Goal: Information Seeking & Learning: Find specific page/section

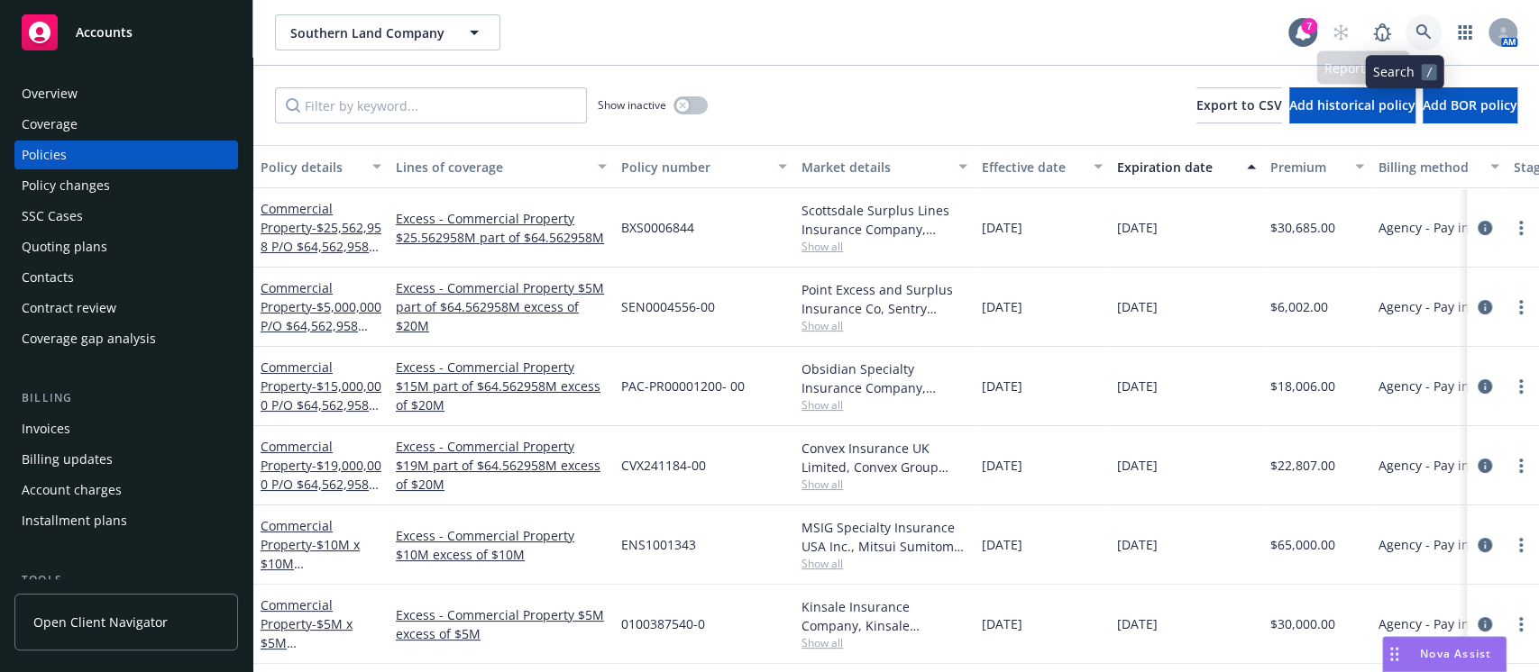
click at [1415, 27] on icon at bounding box center [1423, 32] width 16 height 16
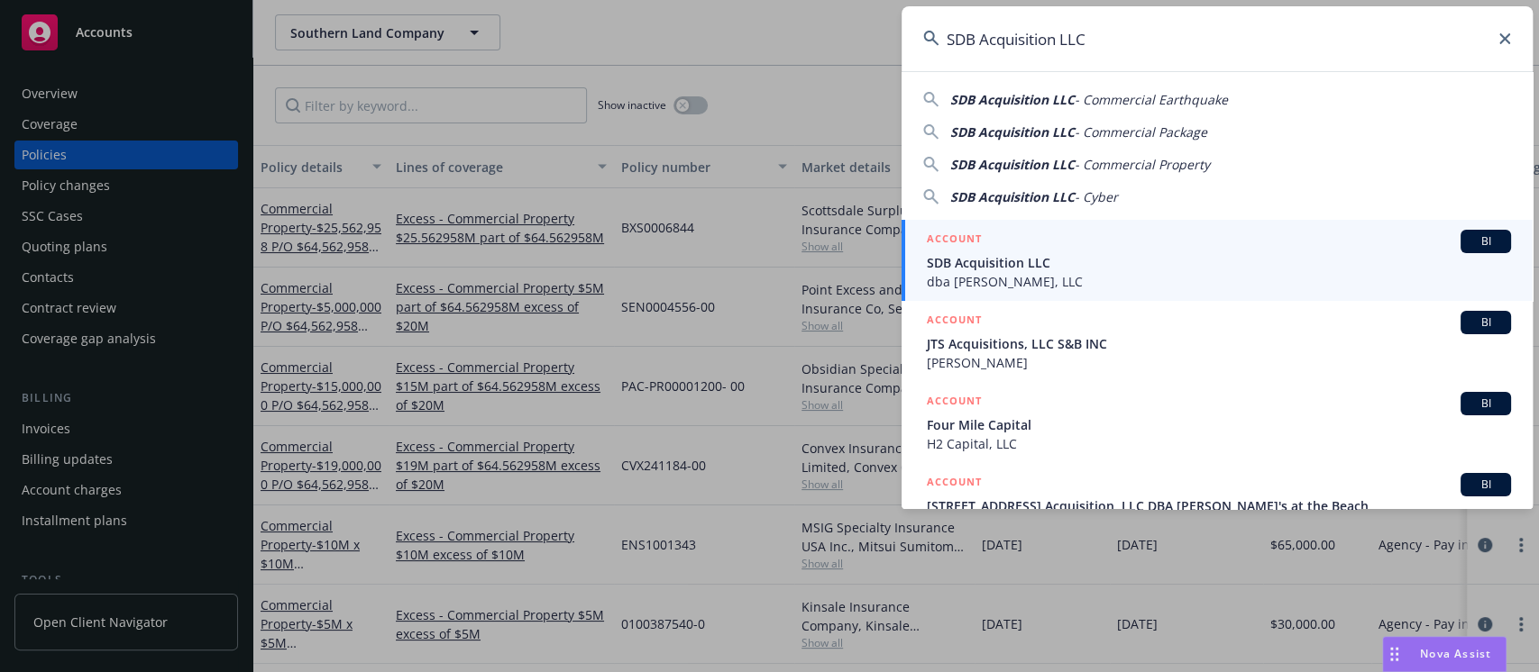
type input "SDB Acquisition LLC"
click at [1047, 263] on span "SDB Acquisition LLC" at bounding box center [1219, 262] width 584 height 19
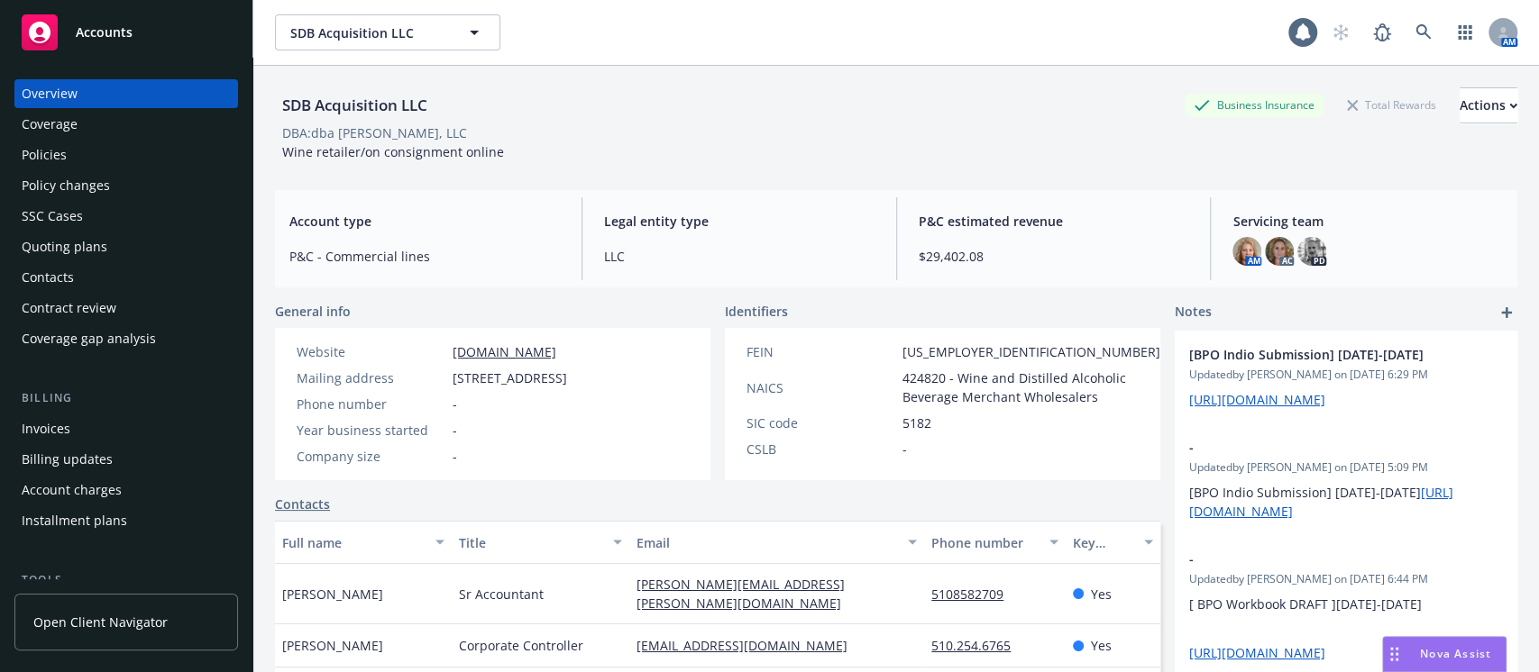
click at [93, 242] on div "Quoting plans" at bounding box center [65, 247] width 86 height 29
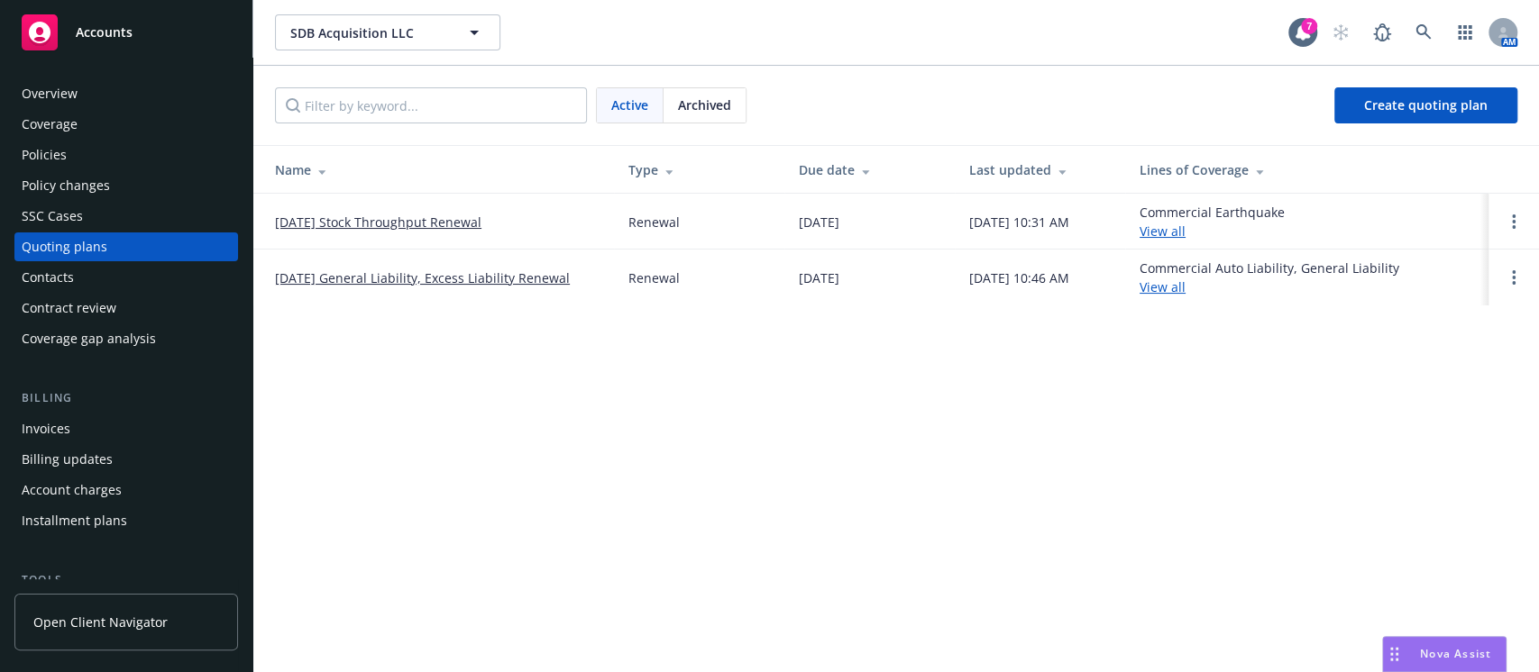
click at [459, 278] on link "10/07/25 General Liability, Excess Liability Renewal" at bounding box center [422, 278] width 295 height 19
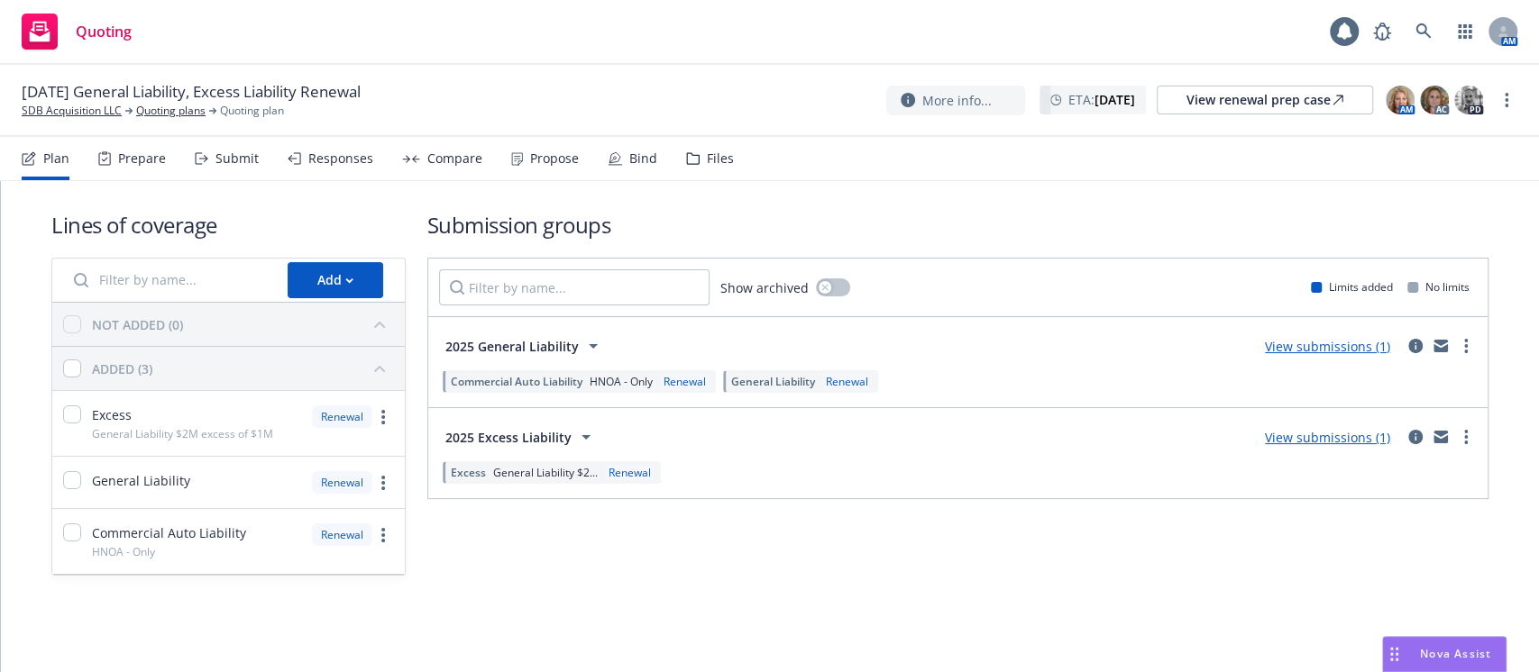
click at [711, 165] on div "Files" at bounding box center [720, 158] width 27 height 14
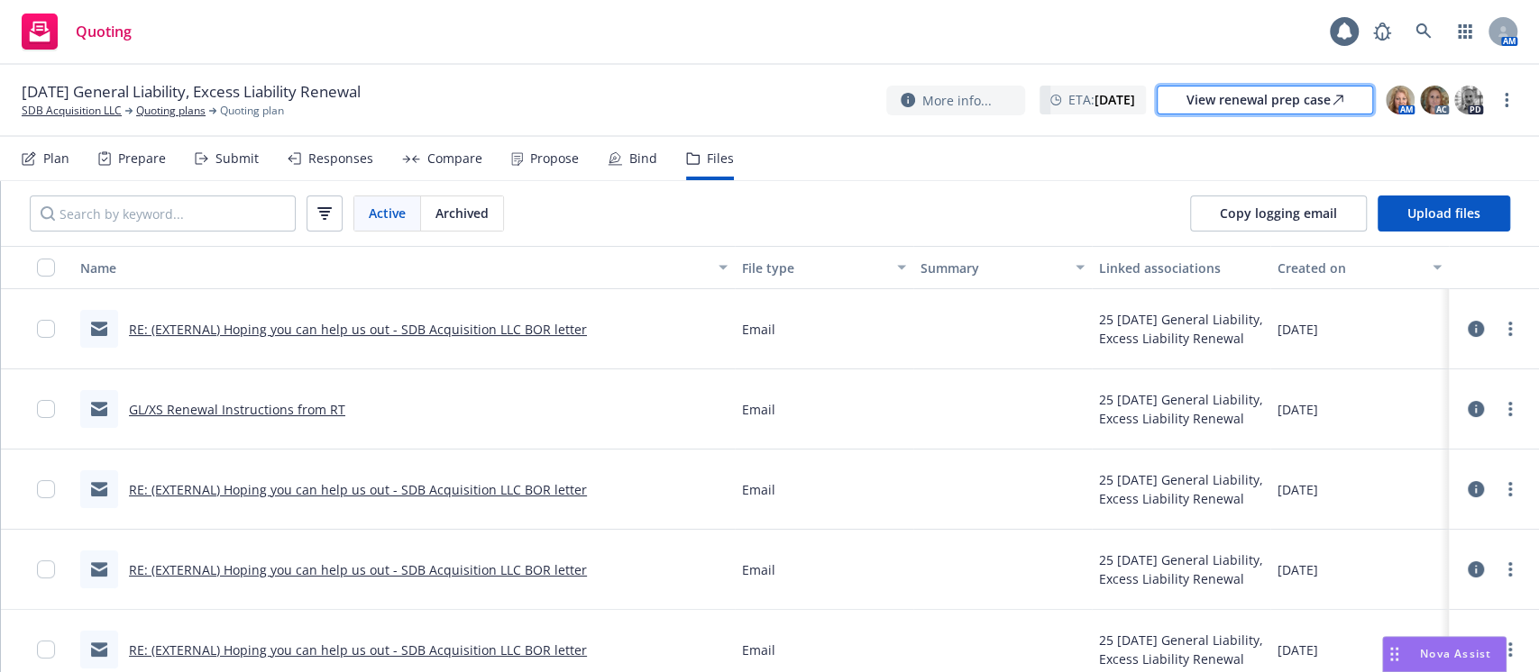
click at [1250, 102] on div "View renewal prep case" at bounding box center [1264, 100] width 157 height 27
click at [317, 332] on link "RE: (EXTERNAL) Hoping you can help us out - SDB Acquisition LLC BOR letter" at bounding box center [358, 329] width 458 height 17
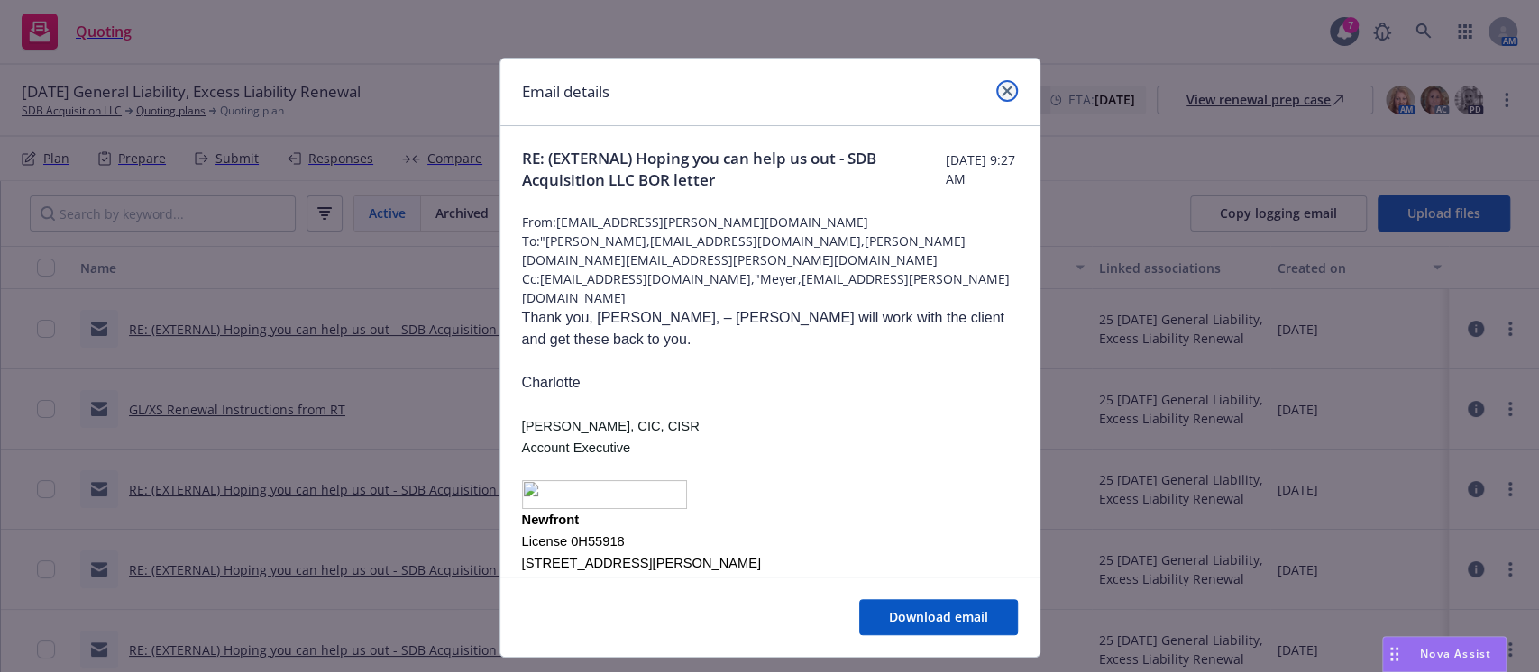
click at [1001, 88] on icon "close" at bounding box center [1006, 91] width 11 height 11
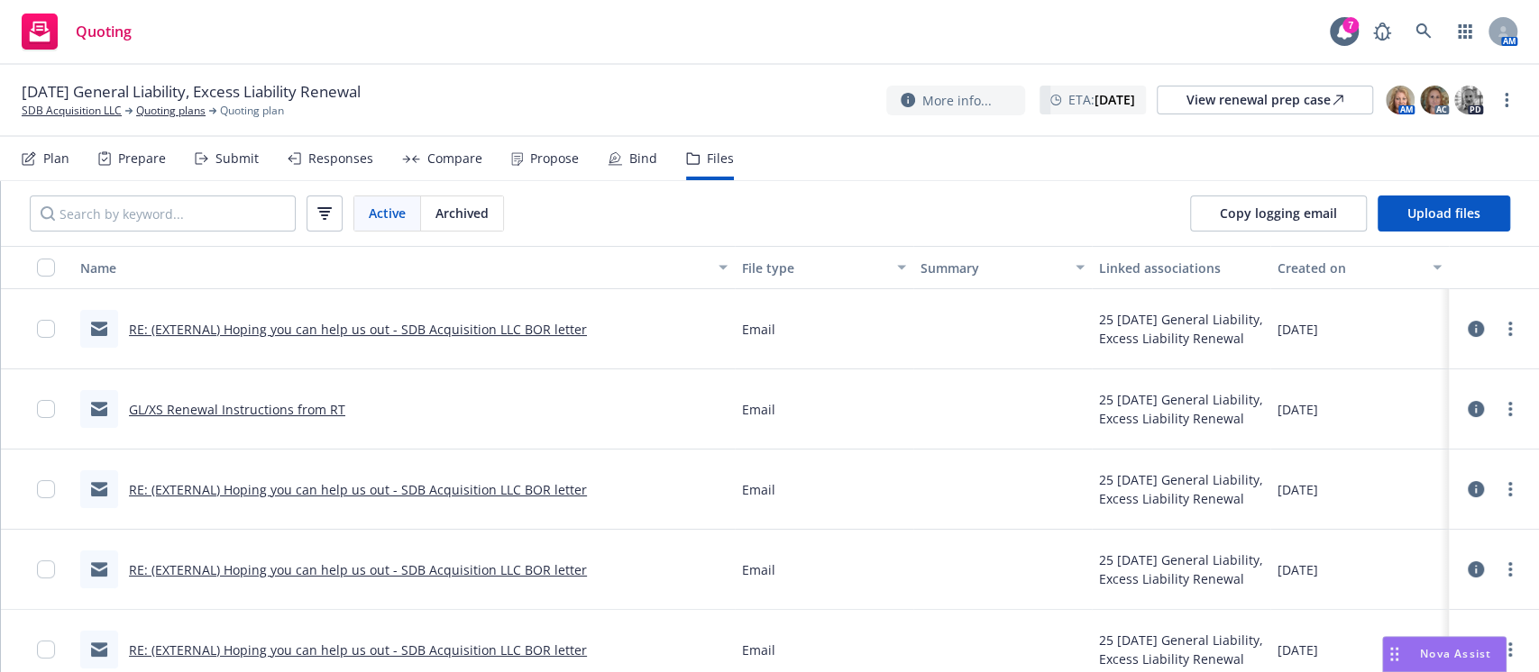
click at [233, 323] on link "RE: (EXTERNAL) Hoping you can help us out - SDB Acquisition LLC BOR letter" at bounding box center [358, 329] width 458 height 17
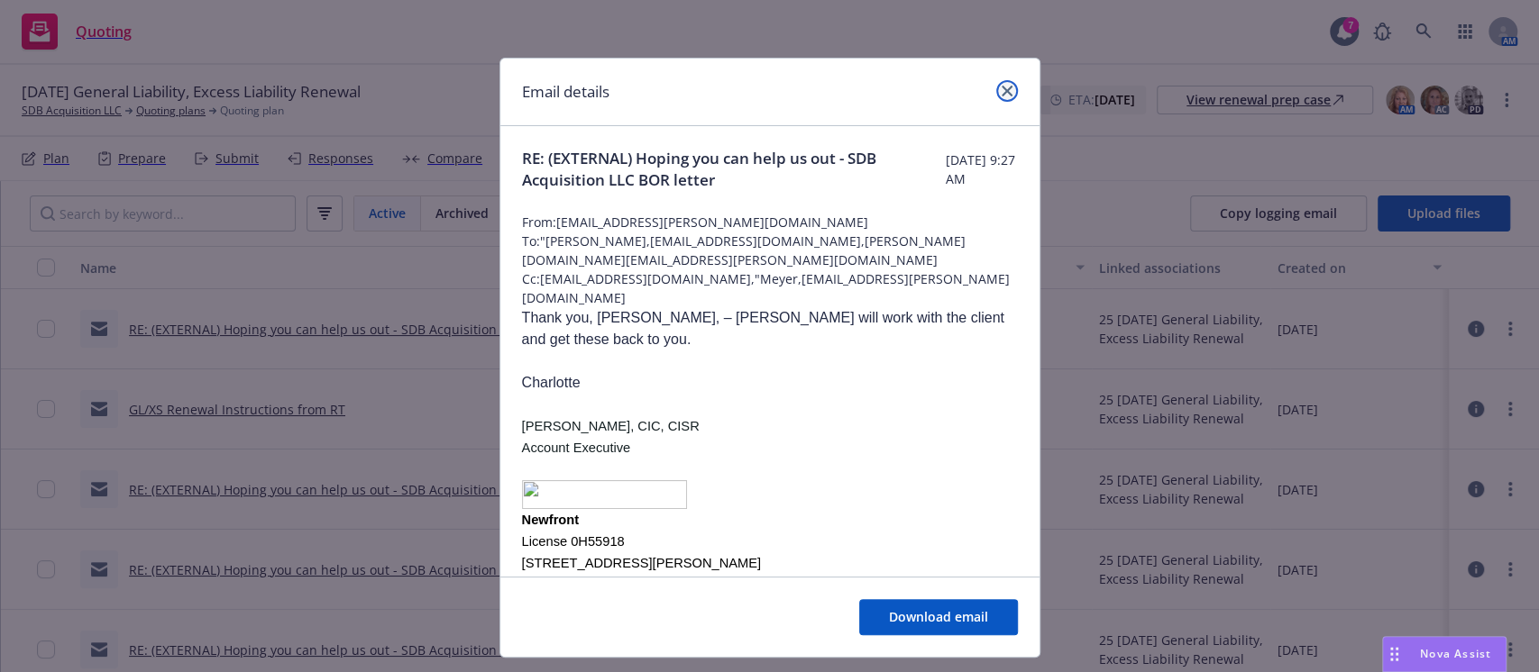
click at [1001, 92] on icon "close" at bounding box center [1006, 91] width 11 height 11
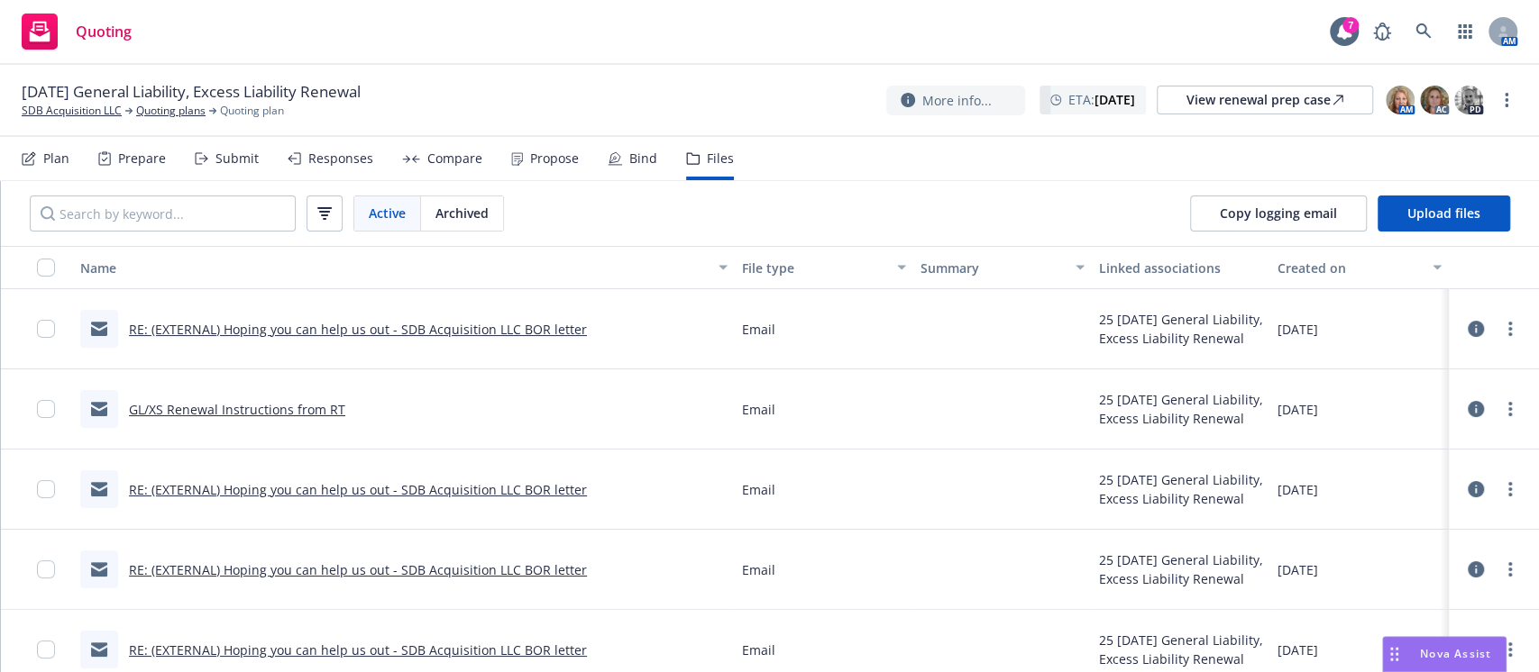
click at [272, 404] on link "GL/XS Renewal Instructions from RT" at bounding box center [237, 409] width 216 height 17
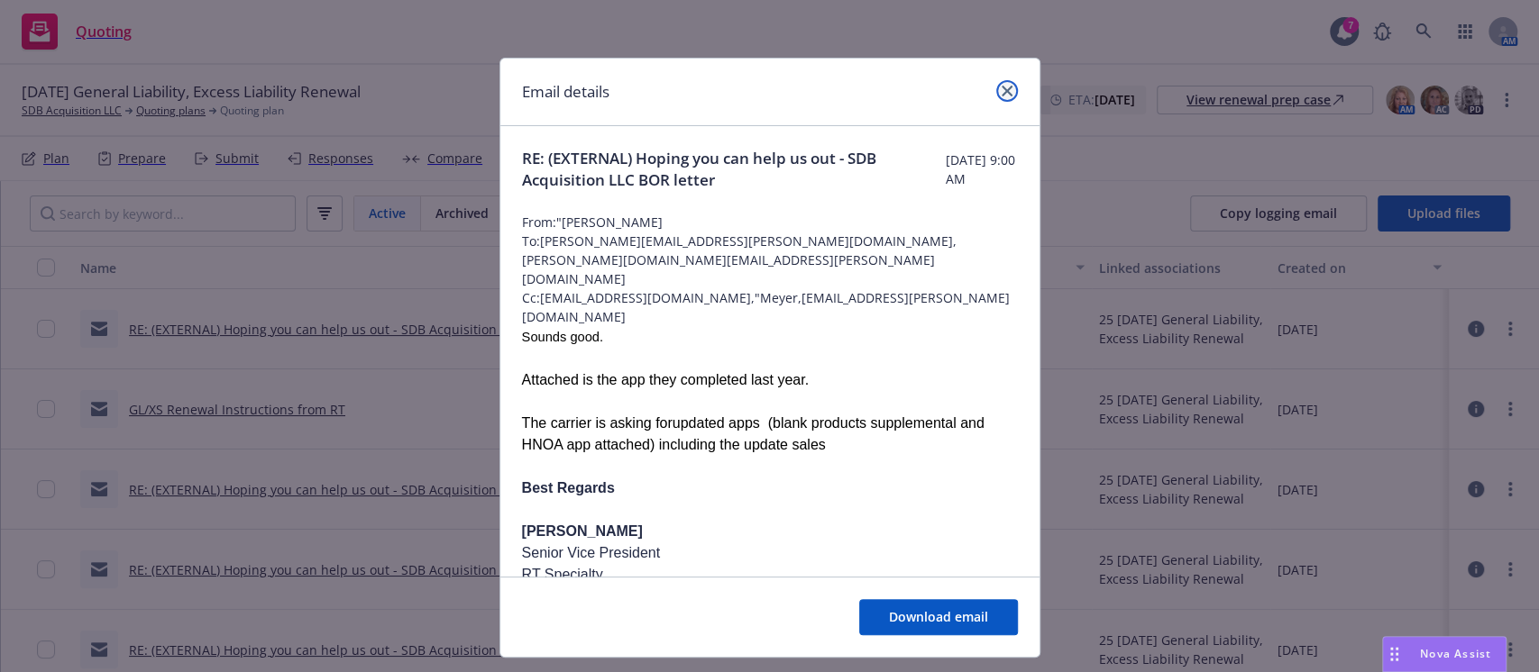
click at [996, 97] on link "close" at bounding box center [1007, 91] width 22 height 22
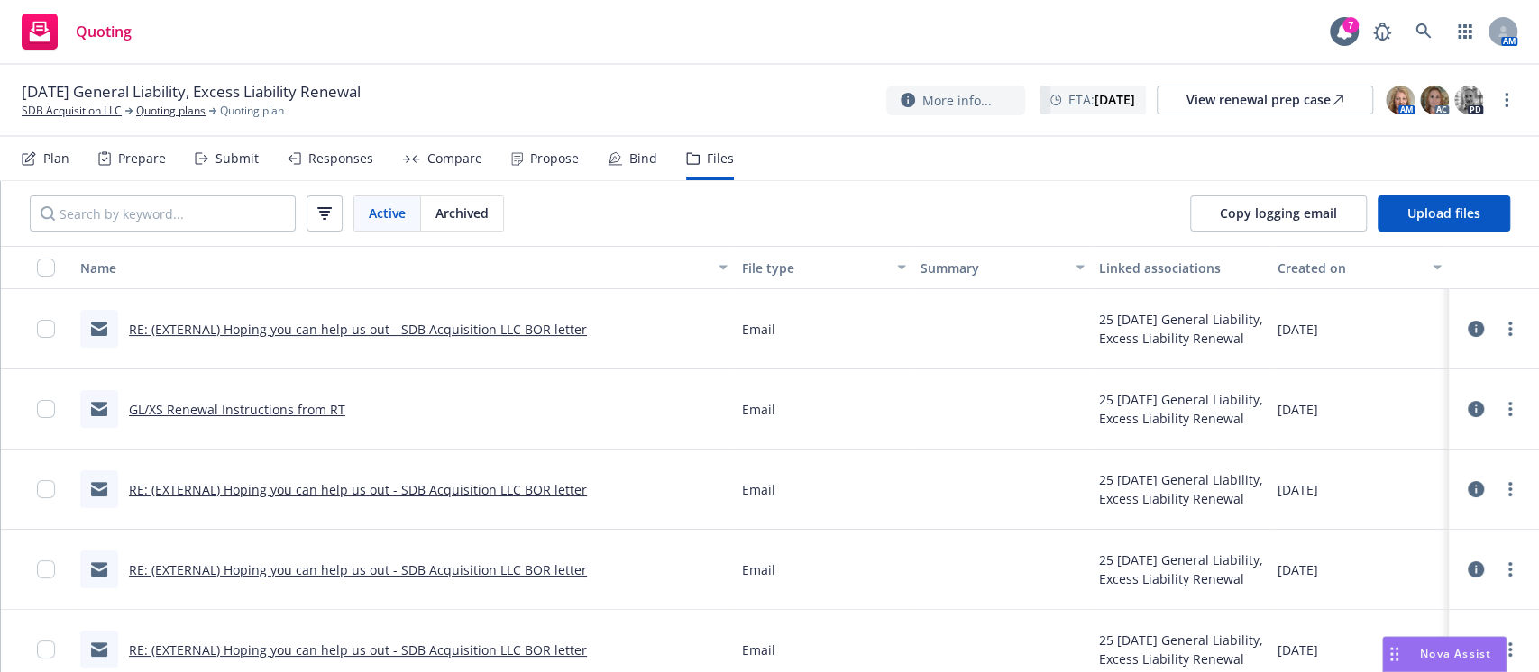
click at [149, 171] on div "Prepare" at bounding box center [132, 158] width 68 height 43
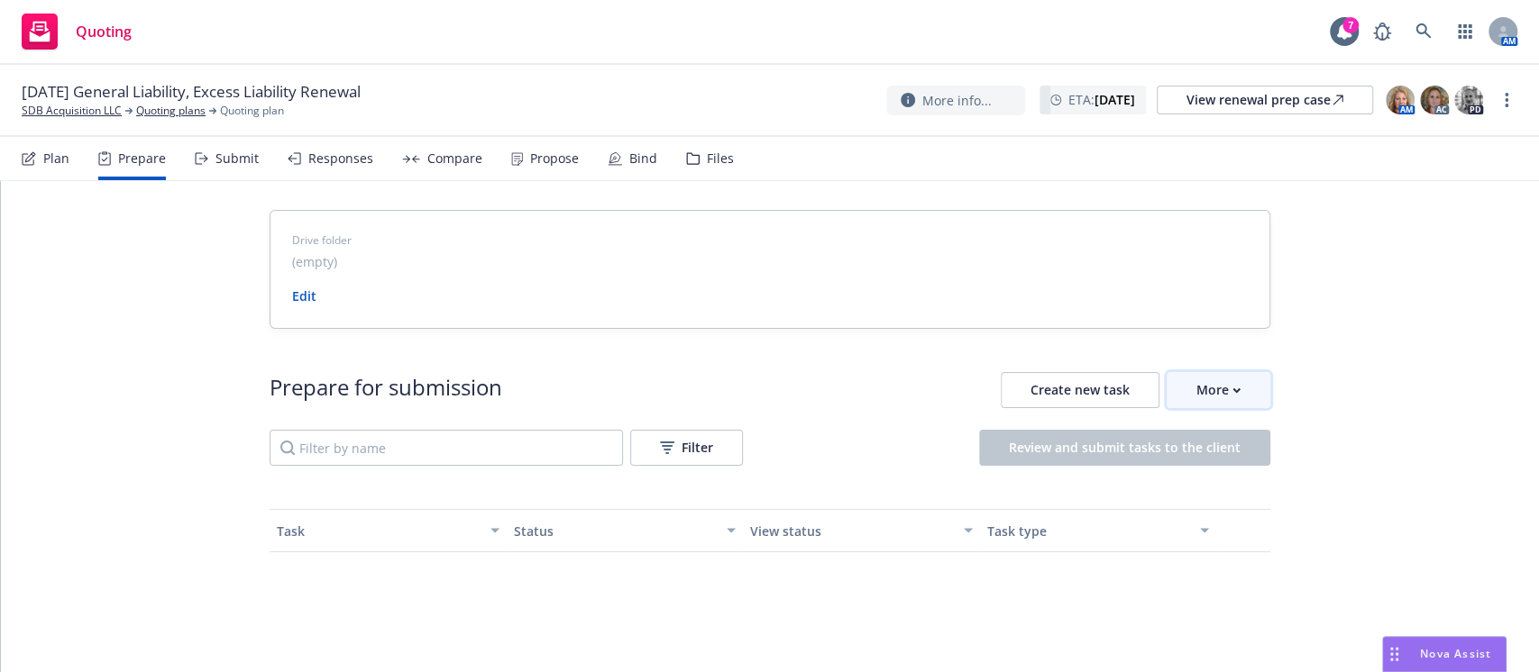
click at [1242, 388] on button "More" at bounding box center [1218, 390] width 104 height 36
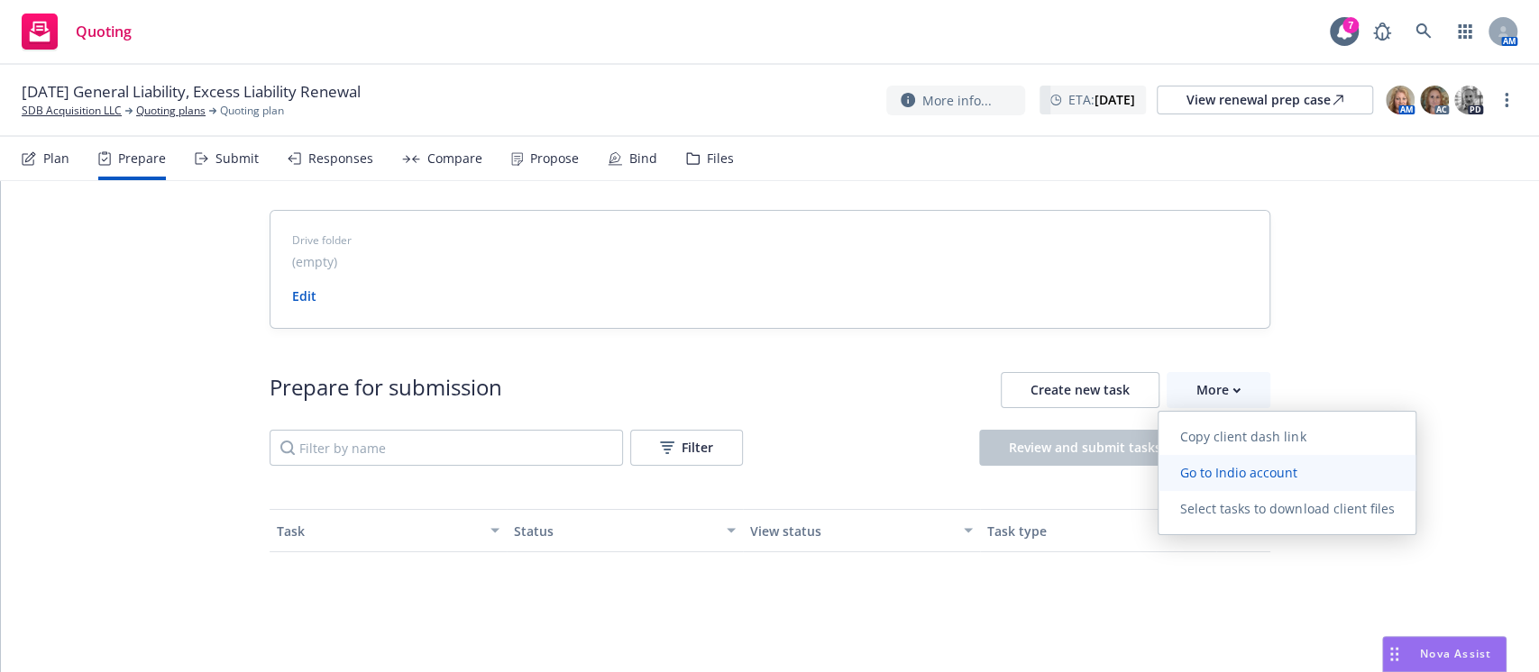
click at [1183, 483] on link "Go to Indio account" at bounding box center [1286, 473] width 257 height 36
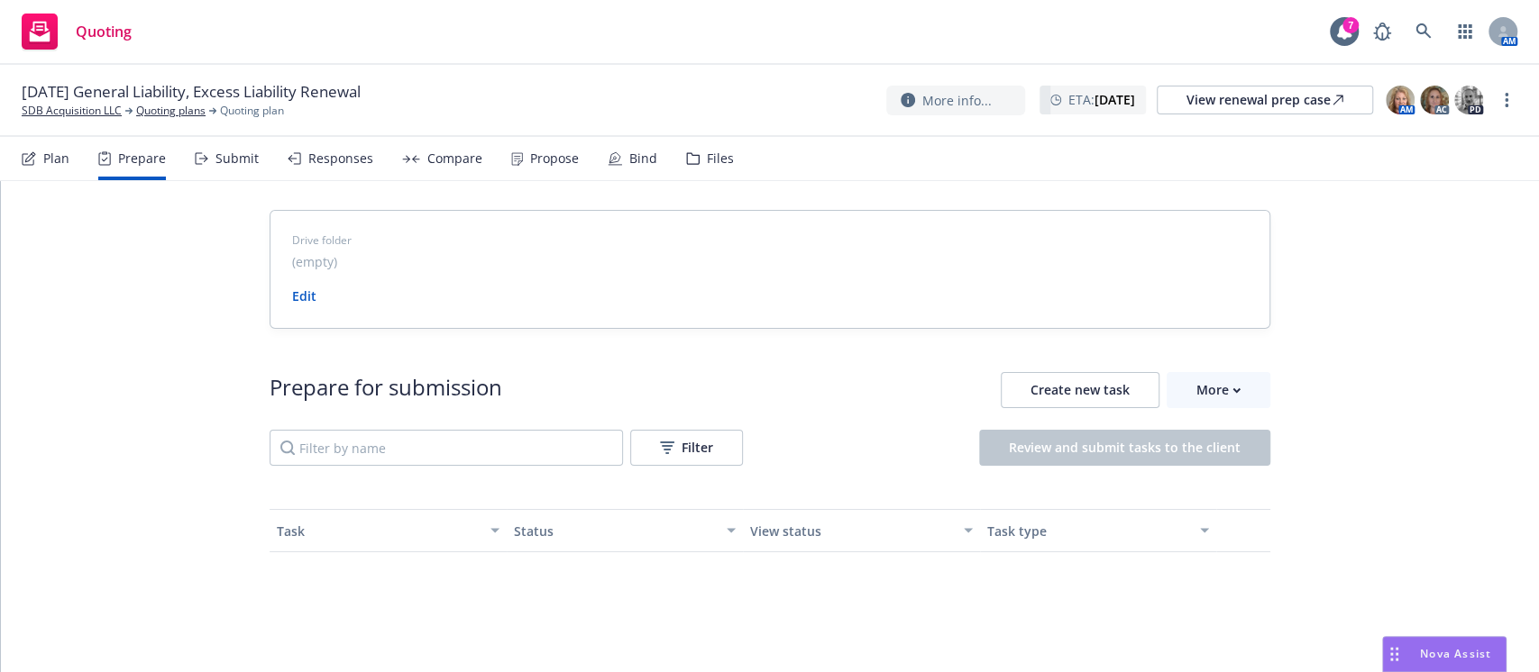
click at [686, 172] on div "Files" at bounding box center [710, 158] width 48 height 43
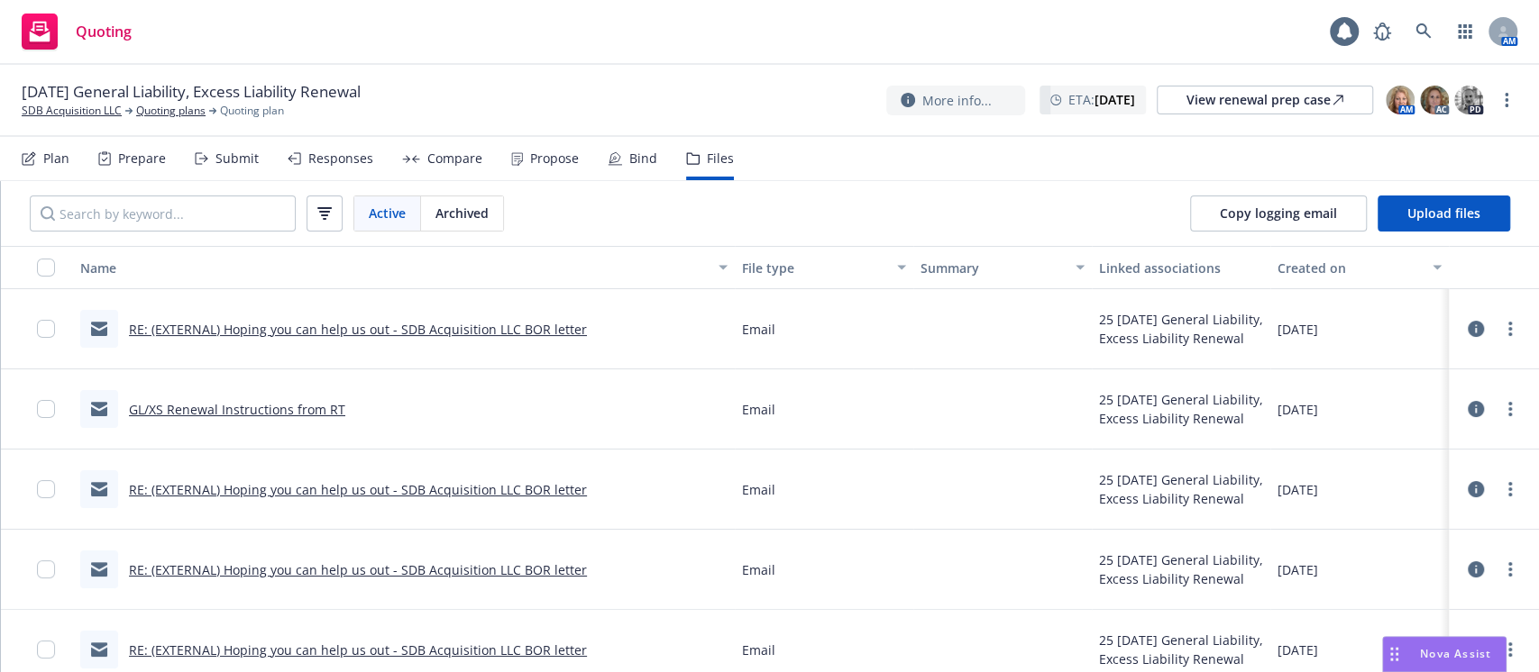
click at [243, 410] on link "GL/XS Renewal Instructions from RT" at bounding box center [237, 409] width 216 height 17
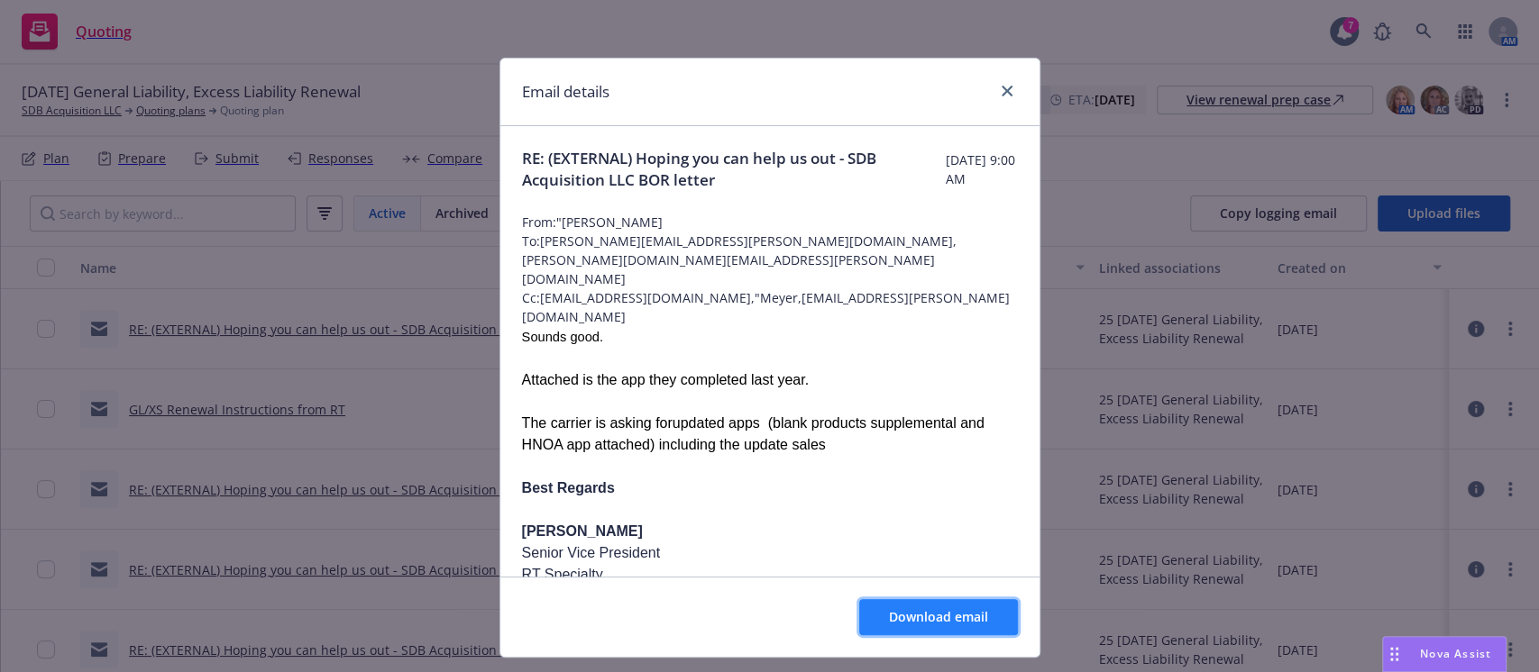
click at [918, 628] on button "Download email" at bounding box center [938, 617] width 159 height 36
click at [1004, 91] on link "close" at bounding box center [1007, 91] width 22 height 22
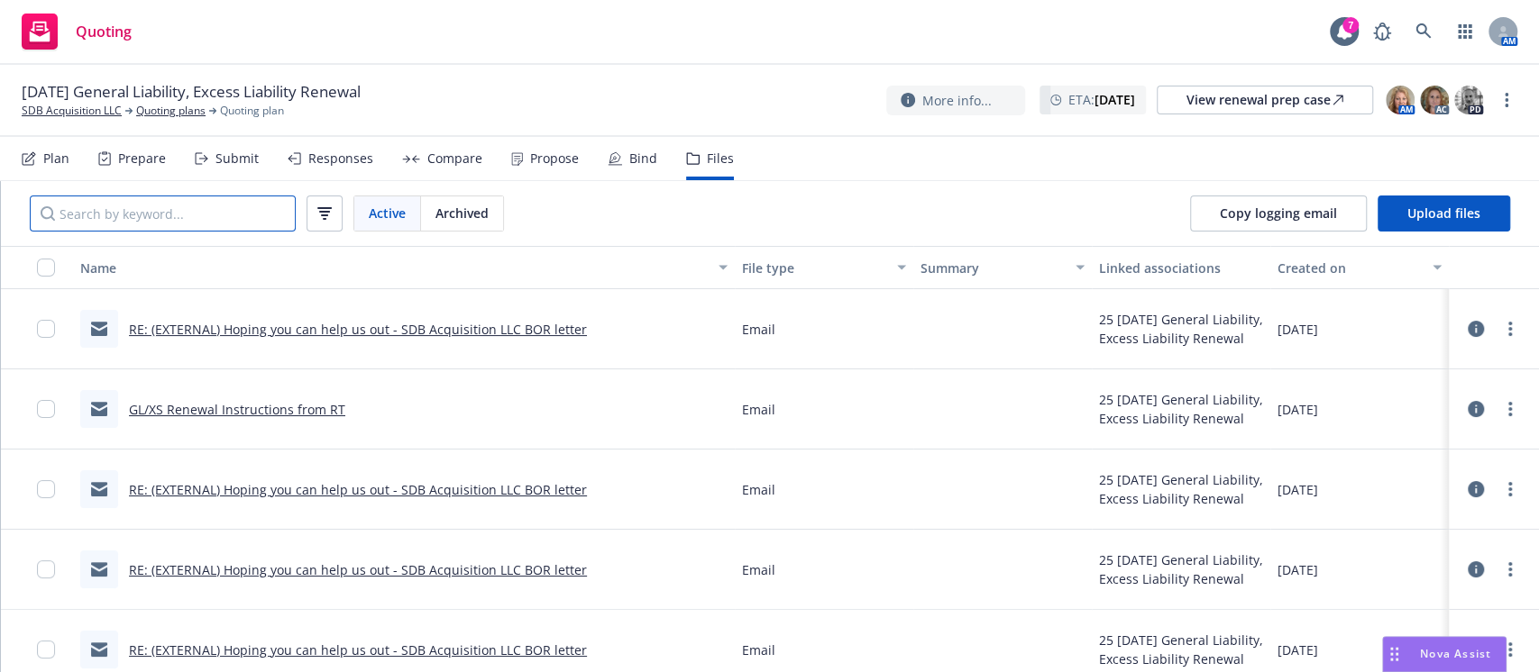
click at [201, 216] on input "Search by keyword..." at bounding box center [163, 214] width 266 height 36
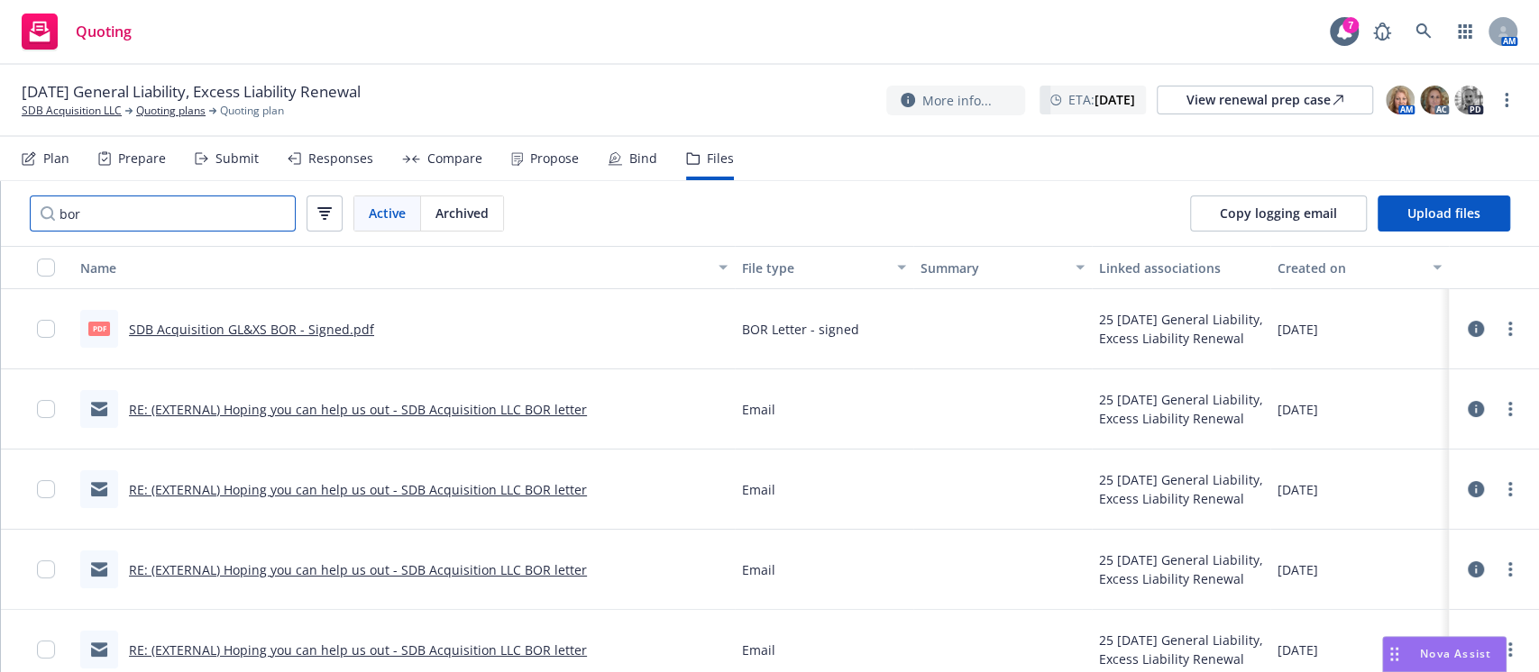
type input "bor"
click at [253, 334] on link "SDB Acquisition GL&XS BOR - Signed.pdf" at bounding box center [251, 329] width 245 height 17
drag, startPoint x: 22, startPoint y: 87, endPoint x: 87, endPoint y: 87, distance: 65.8
click at [87, 87] on span "[DATE] General Liability, Excess Liability Renewal" at bounding box center [191, 92] width 339 height 22
copy span "10/07/25"
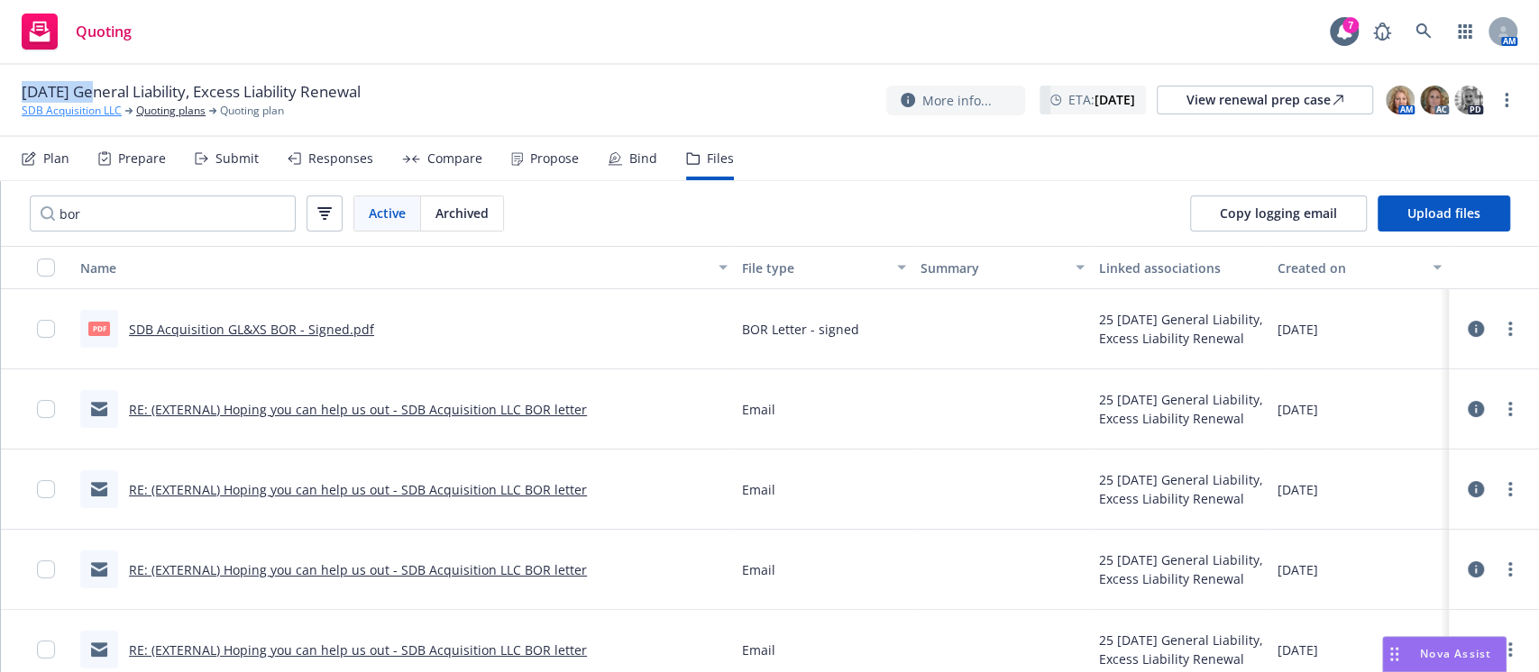
click at [108, 105] on link "SDB Acquisition LLC" at bounding box center [72, 111] width 100 height 16
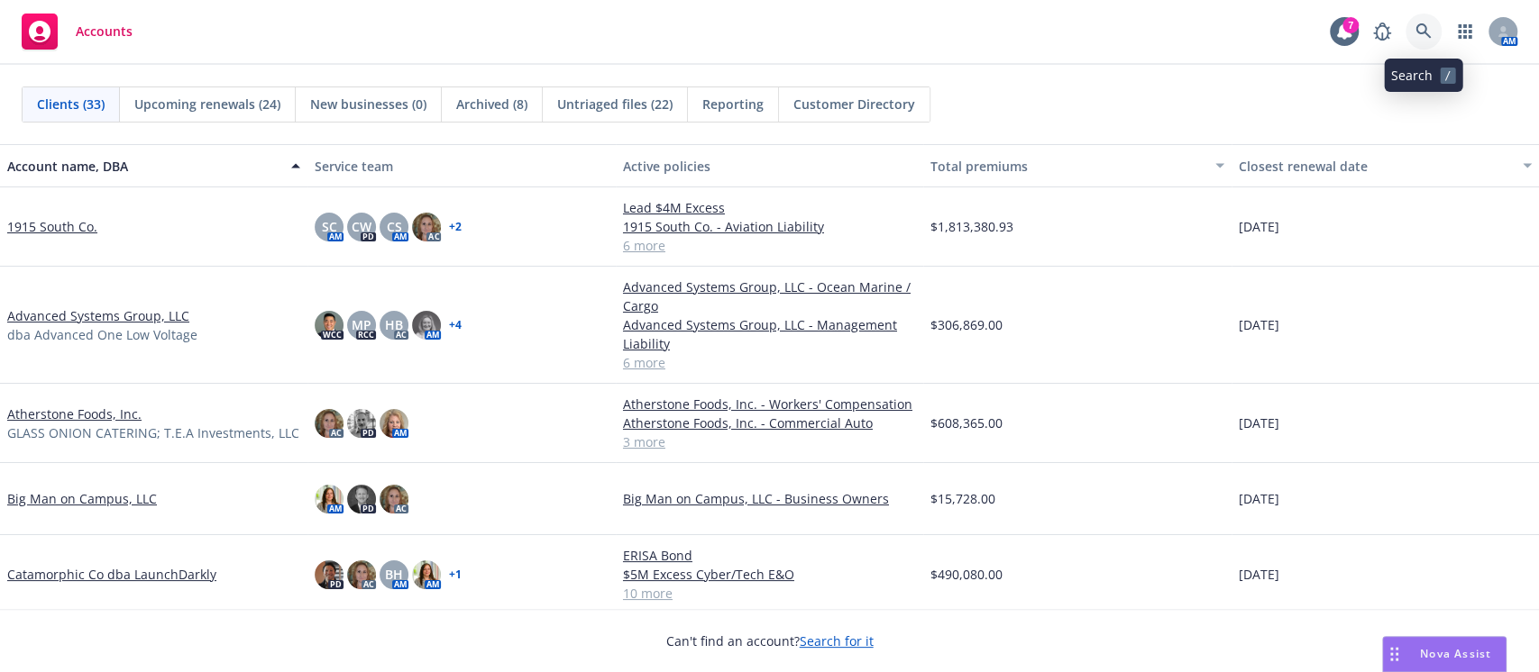
click at [1425, 33] on icon at bounding box center [1422, 30] width 15 height 15
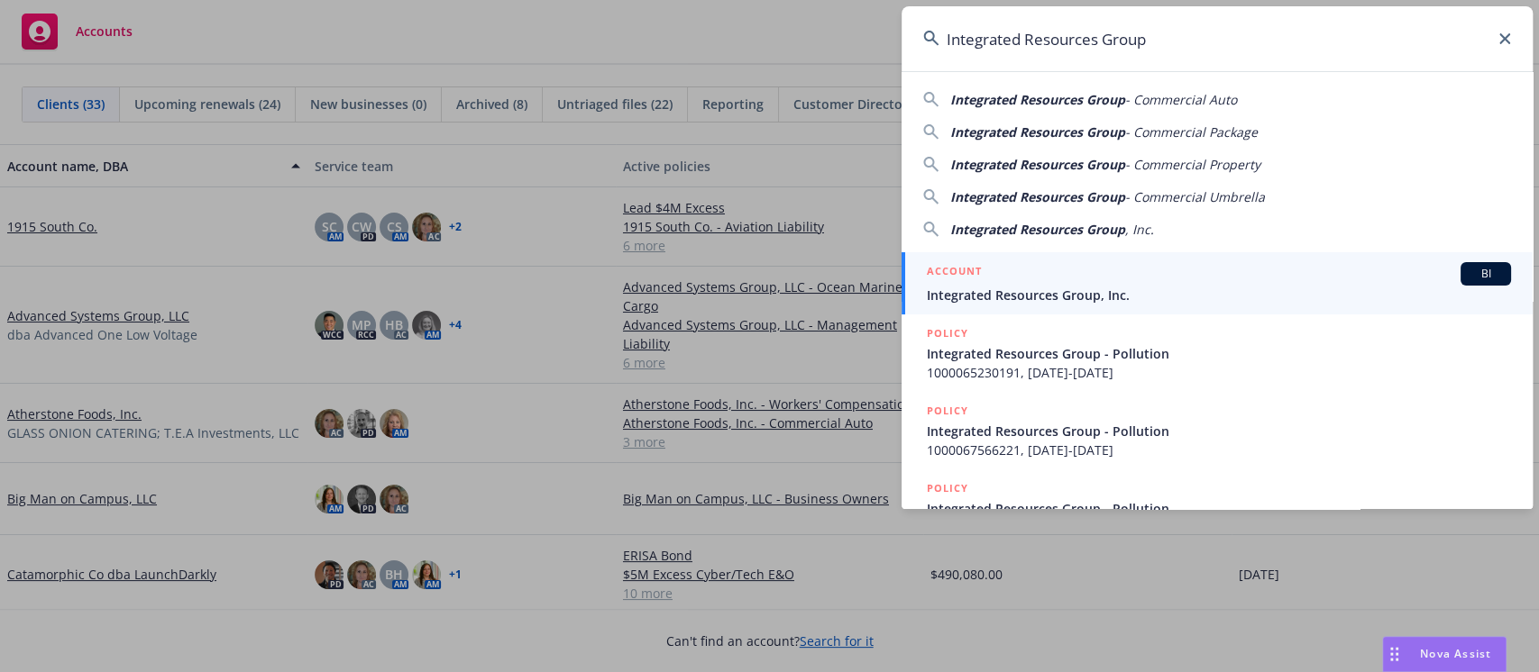
type input "Integrated Resources Group"
click at [1025, 278] on div "ACCOUNT BI" at bounding box center [1219, 273] width 584 height 23
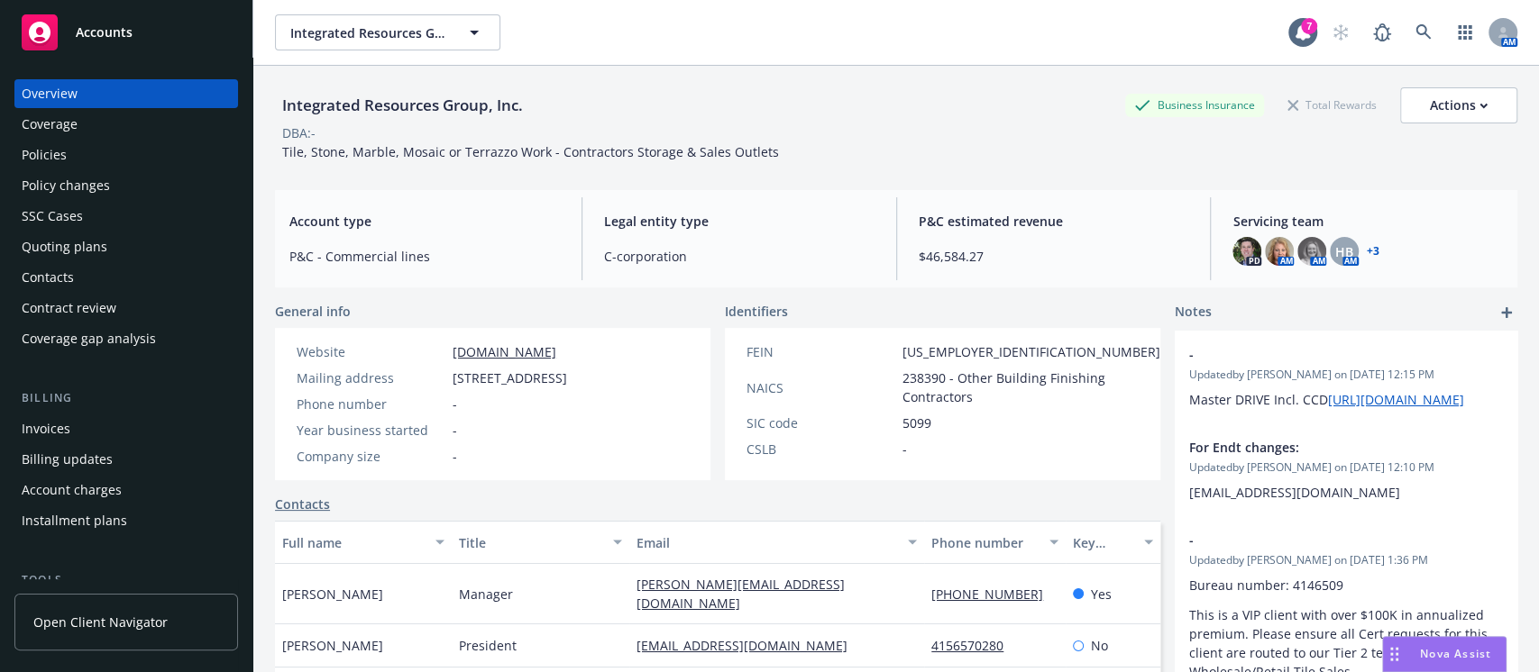
click at [87, 241] on div "Quoting plans" at bounding box center [65, 247] width 86 height 29
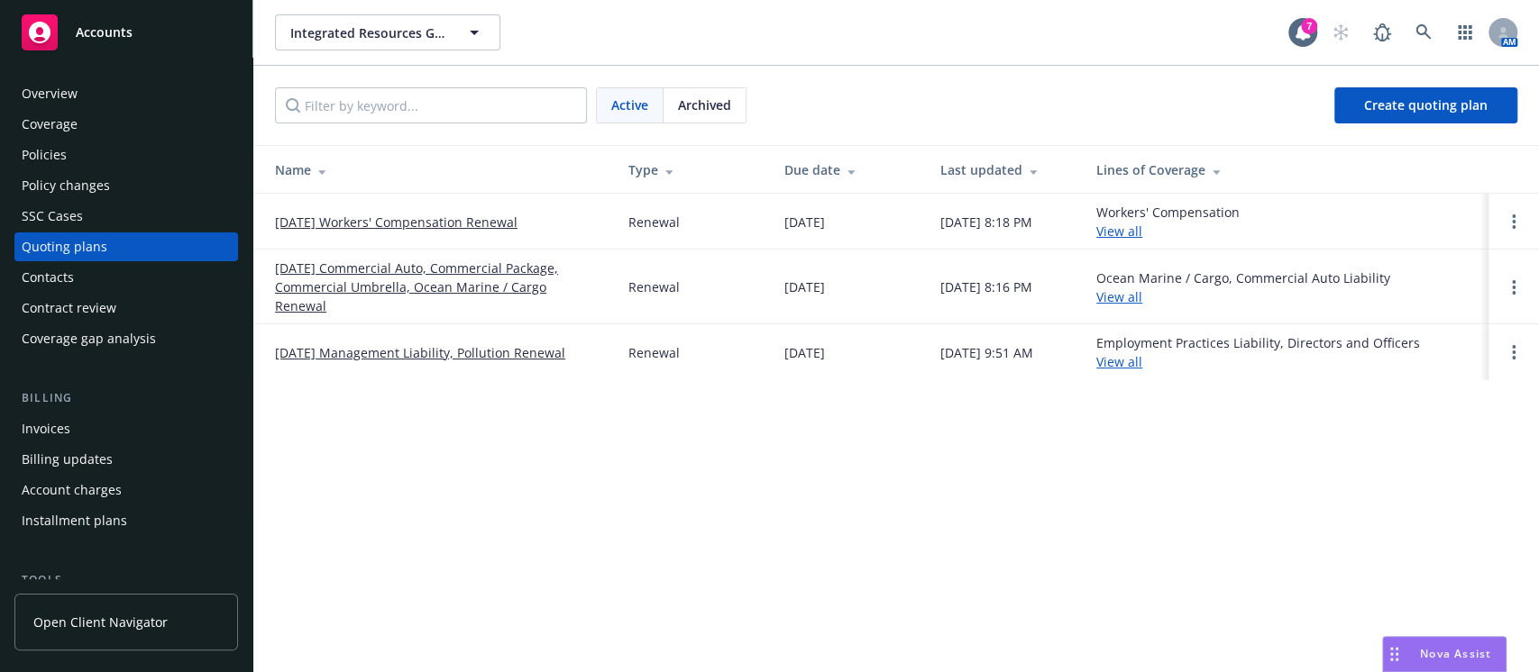
click at [341, 343] on link "10/30/25 Management Liability, Pollution Renewal" at bounding box center [420, 352] width 290 height 19
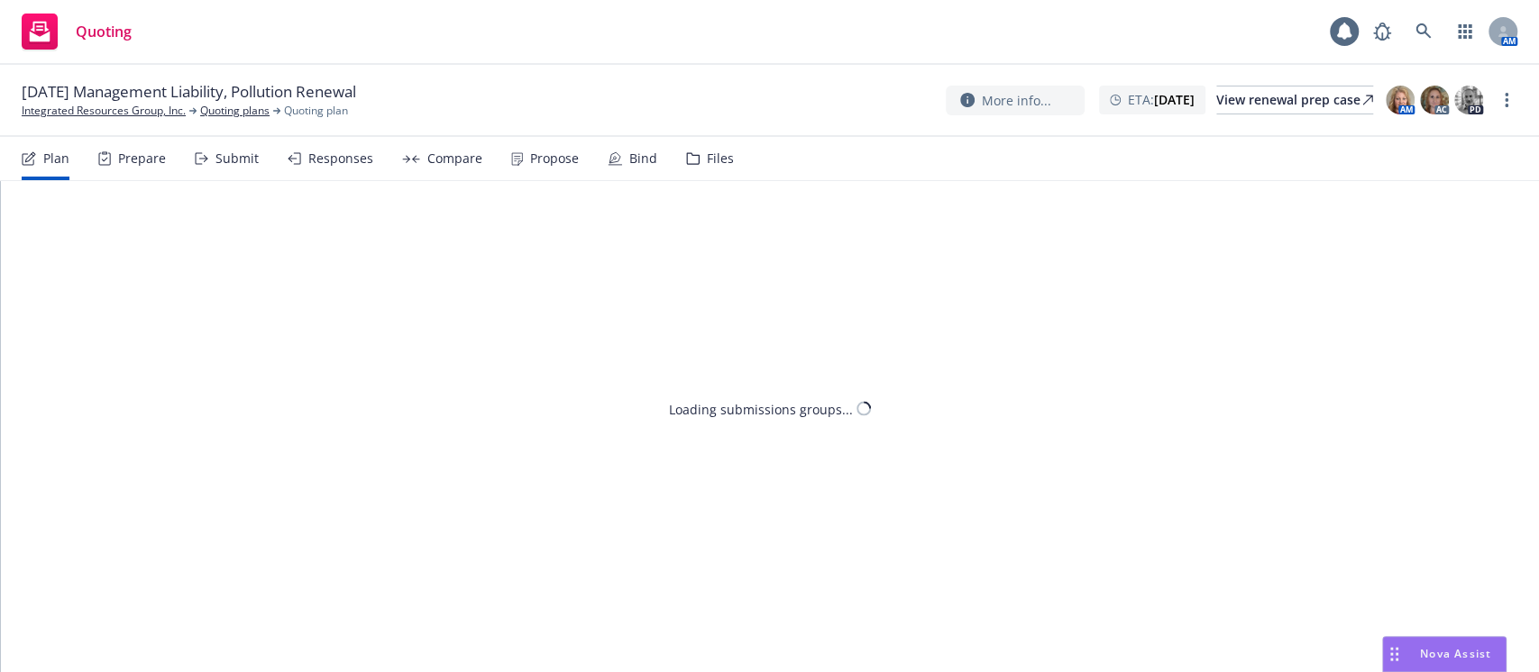
click at [693, 169] on div "Files" at bounding box center [710, 158] width 48 height 43
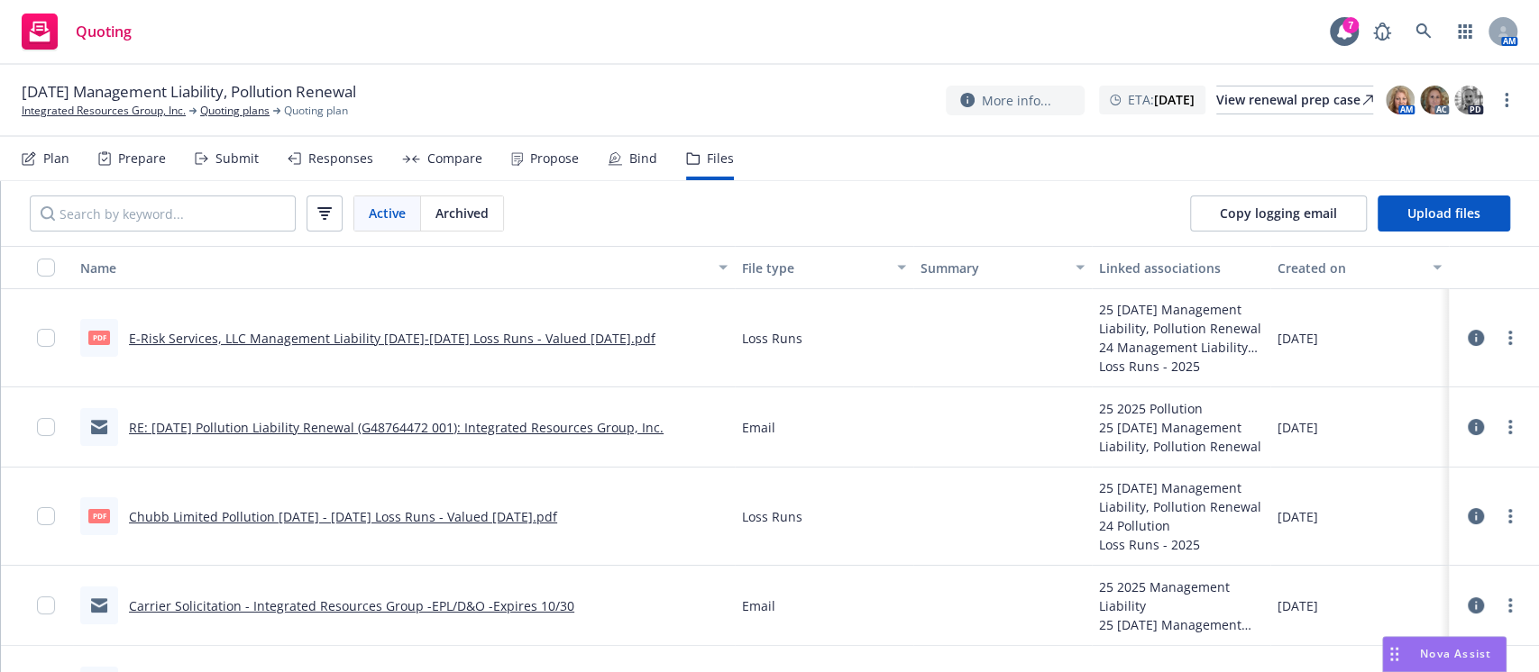
click at [633, 429] on link "RE: 10/30/2025 Pollution Liability Renewal (G48764472 001): Integrated Resource…" at bounding box center [396, 427] width 535 height 17
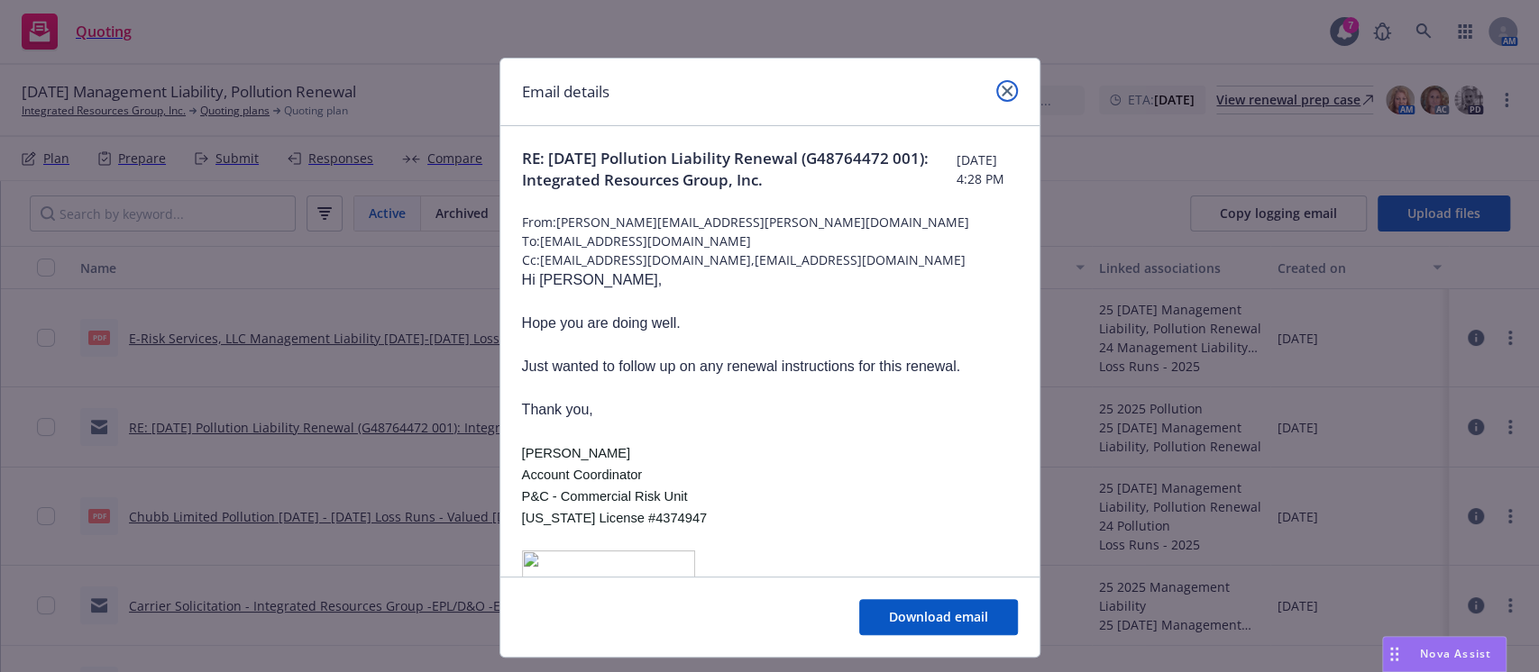
drag, startPoint x: 997, startPoint y: 87, endPoint x: 771, endPoint y: 108, distance: 227.2
click at [1001, 88] on icon "close" at bounding box center [1006, 91] width 11 height 11
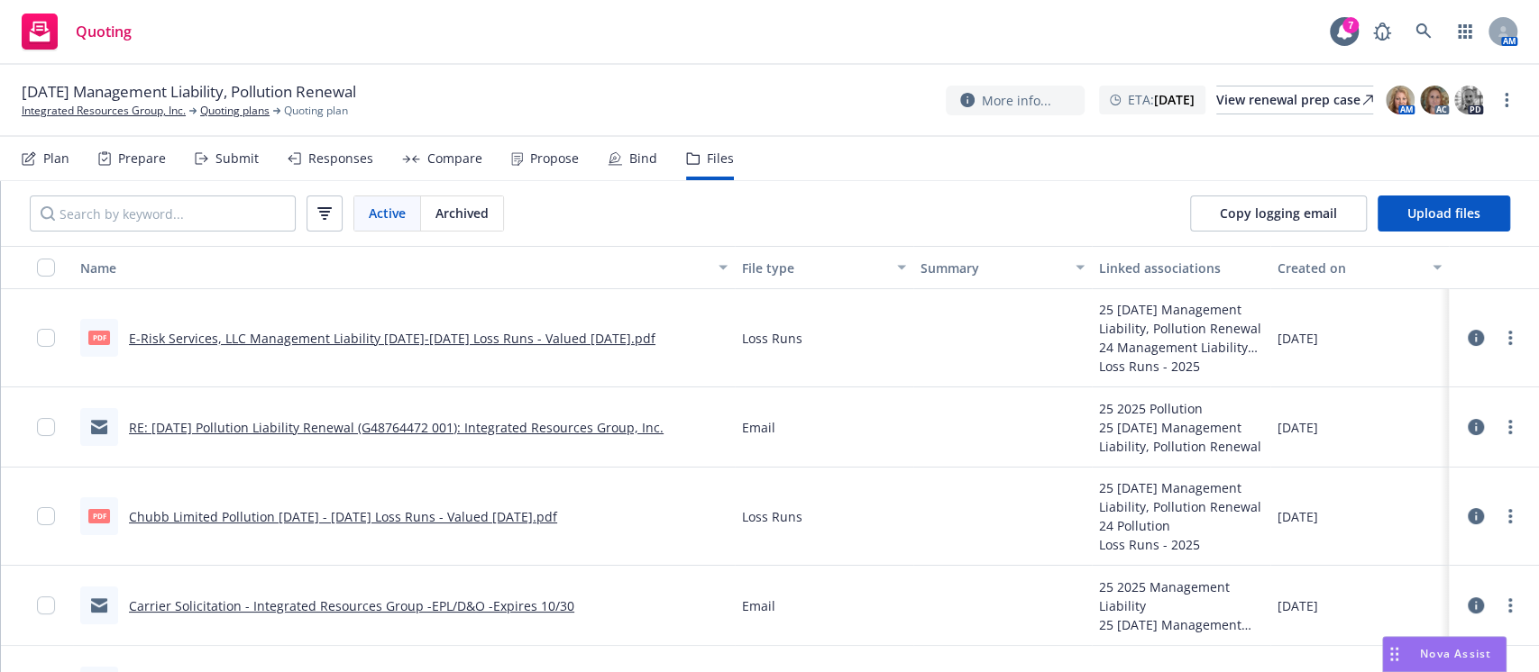
click at [358, 428] on link "RE: 10/30/2025 Pollution Liability Renewal (G48764472 001): Integrated Resource…" at bounding box center [396, 427] width 535 height 17
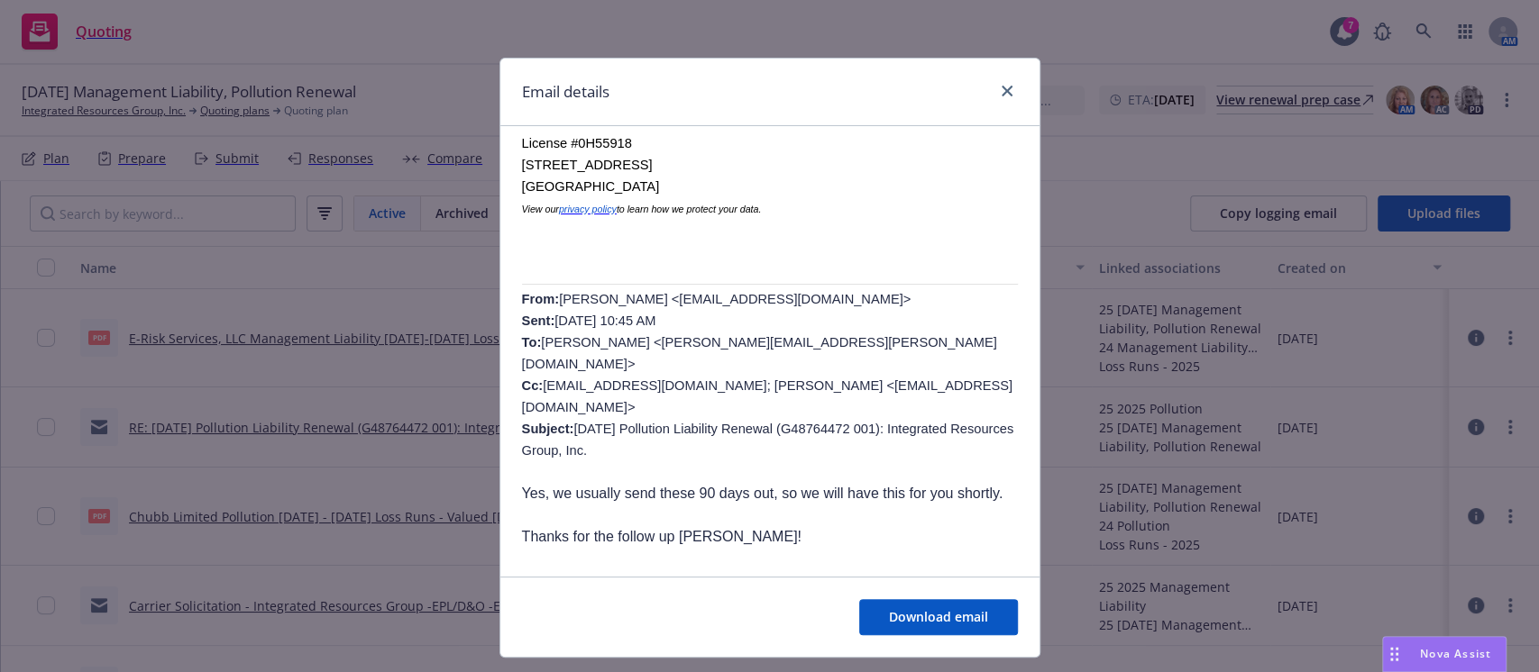
scroll to position [600, 0]
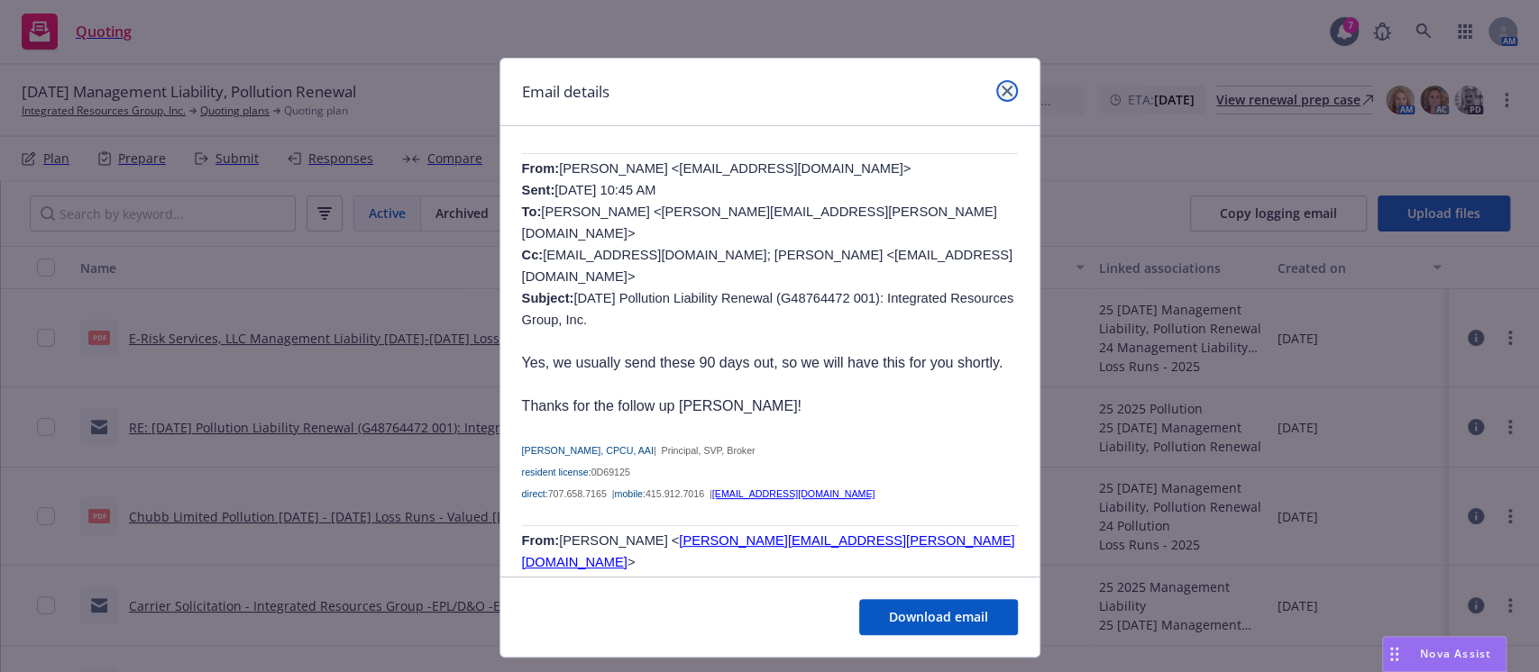
drag, startPoint x: 997, startPoint y: 87, endPoint x: 445, endPoint y: 41, distance: 553.6
click at [1001, 88] on icon "close" at bounding box center [1006, 91] width 11 height 11
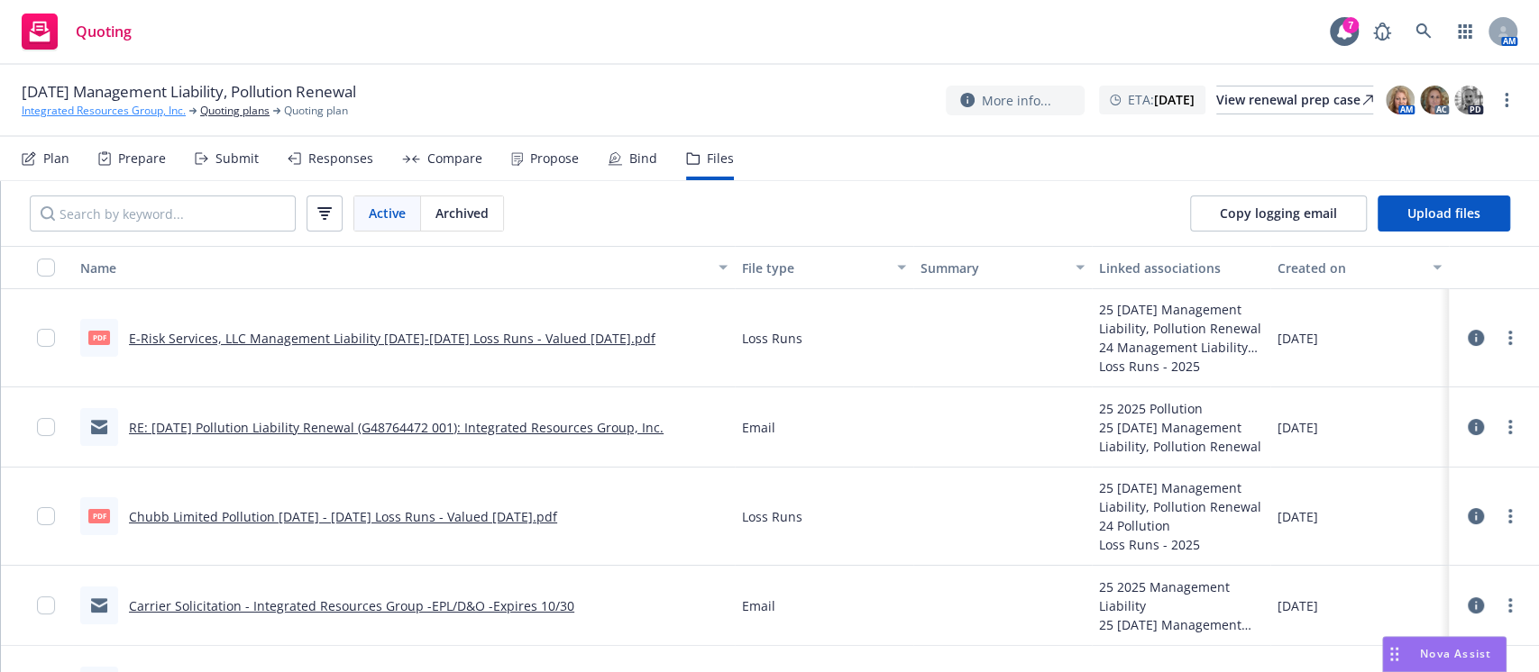
click at [87, 114] on link "Integrated Resources Group, Inc." at bounding box center [104, 111] width 164 height 16
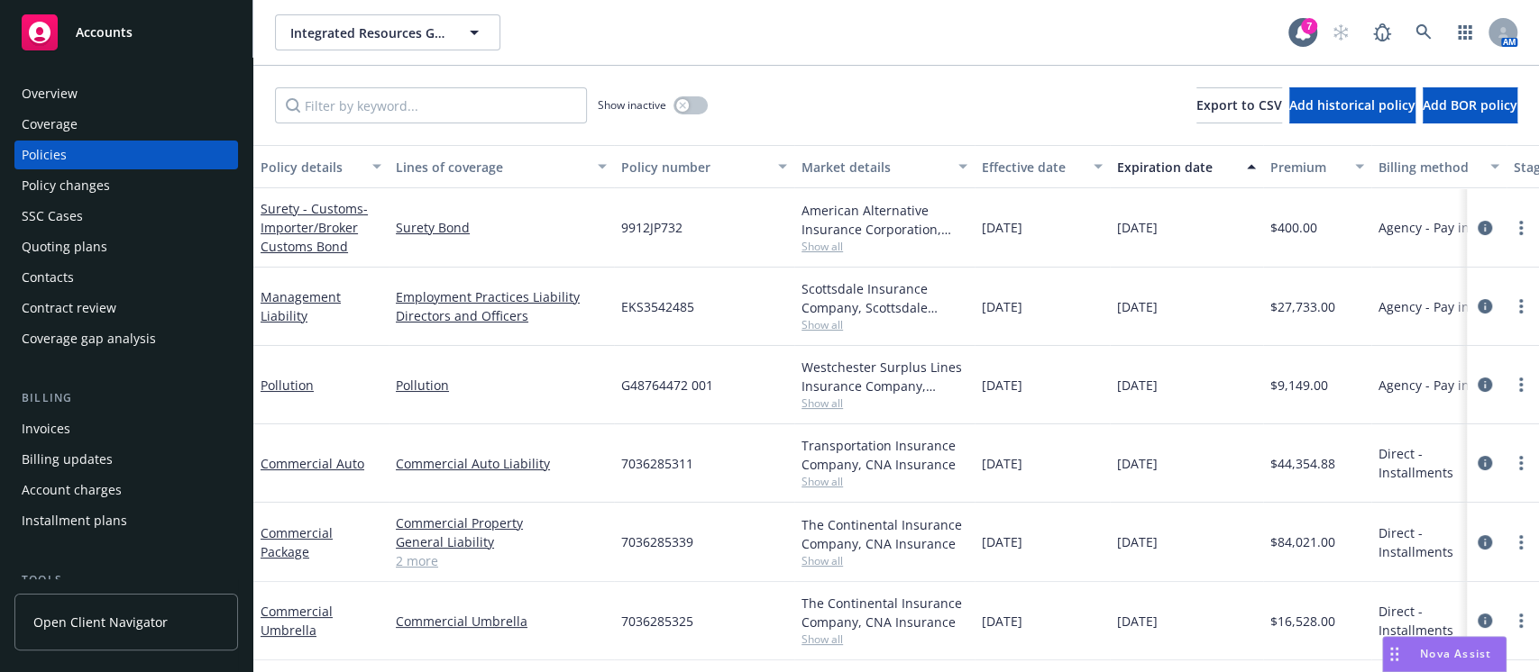
click at [826, 397] on span "Show all" at bounding box center [884, 403] width 166 height 15
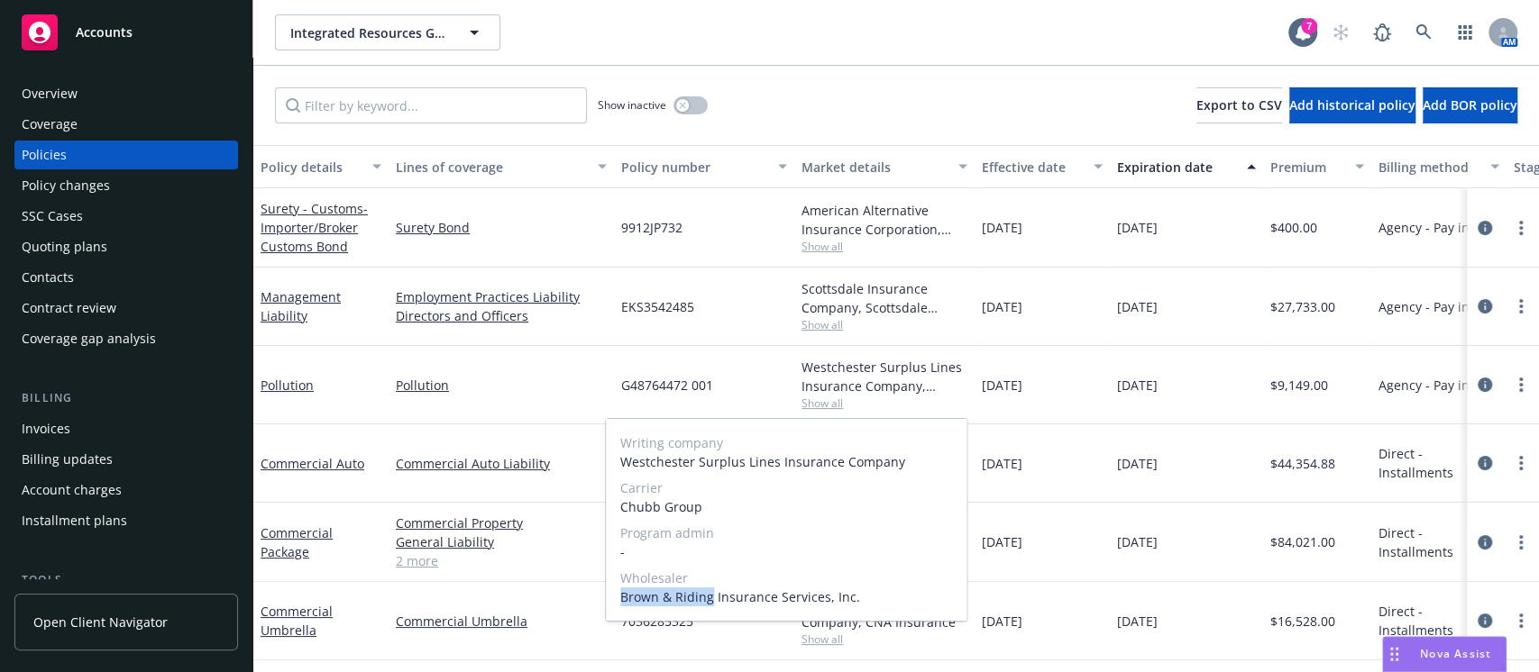
drag, startPoint x: 620, startPoint y: 595, endPoint x: 708, endPoint y: 596, distance: 87.4
click at [708, 596] on span "Brown & Riding Insurance Services, Inc." at bounding box center [786, 597] width 332 height 19
copy span "Brown & Riding"
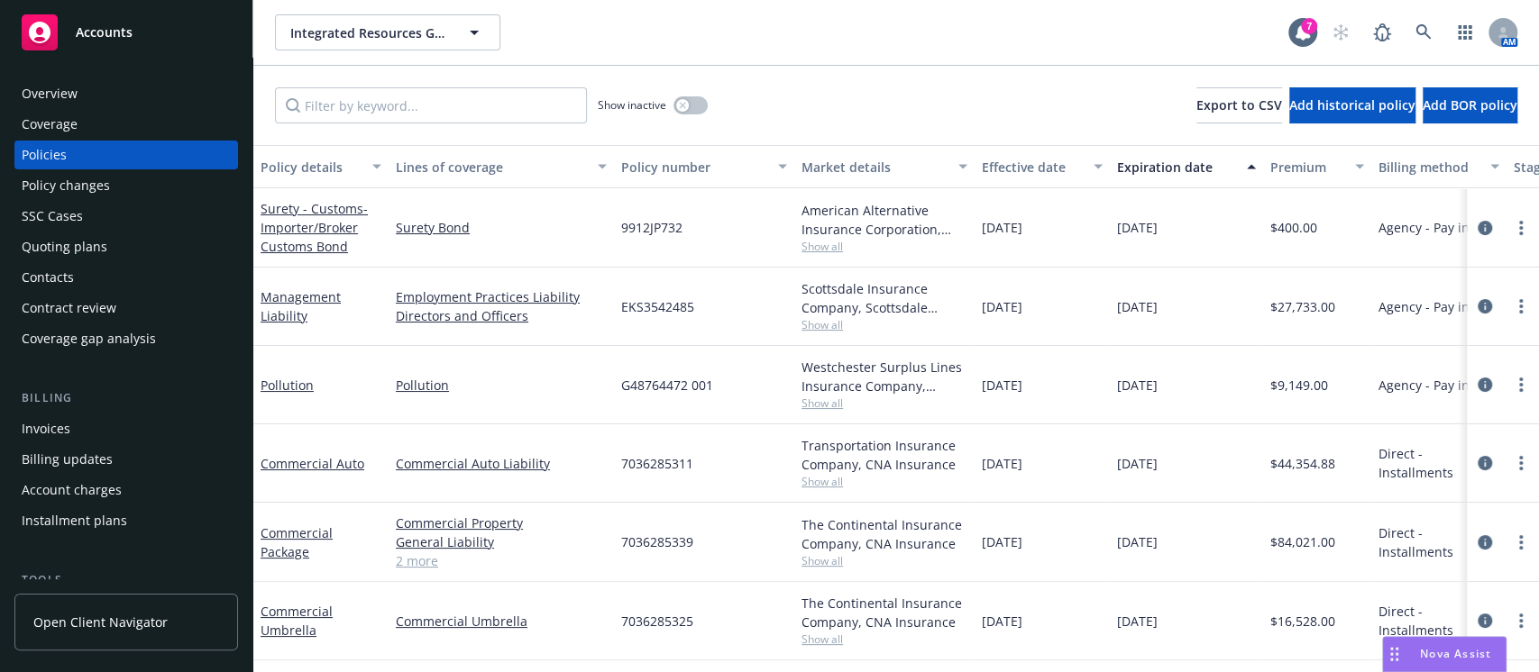
click at [140, 241] on div "Quoting plans" at bounding box center [126, 247] width 209 height 29
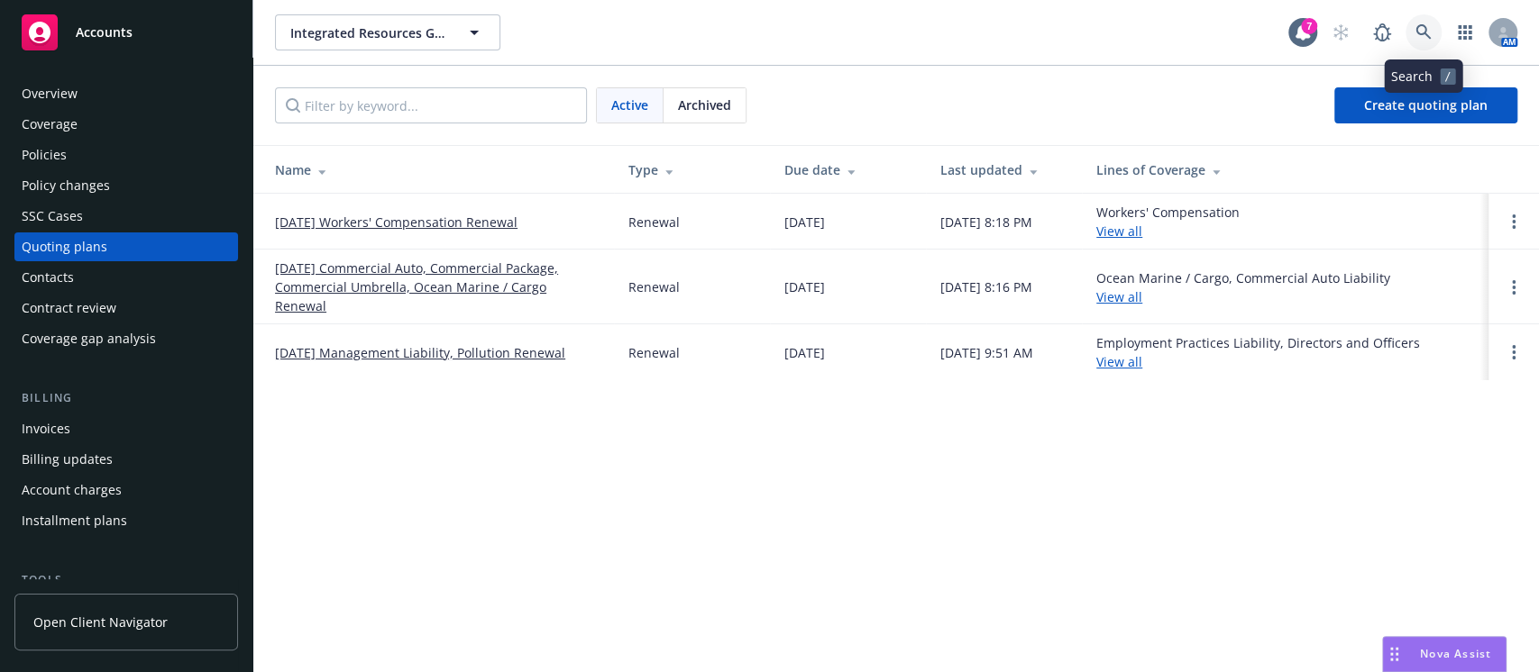
click at [1429, 24] on icon at bounding box center [1423, 32] width 16 height 16
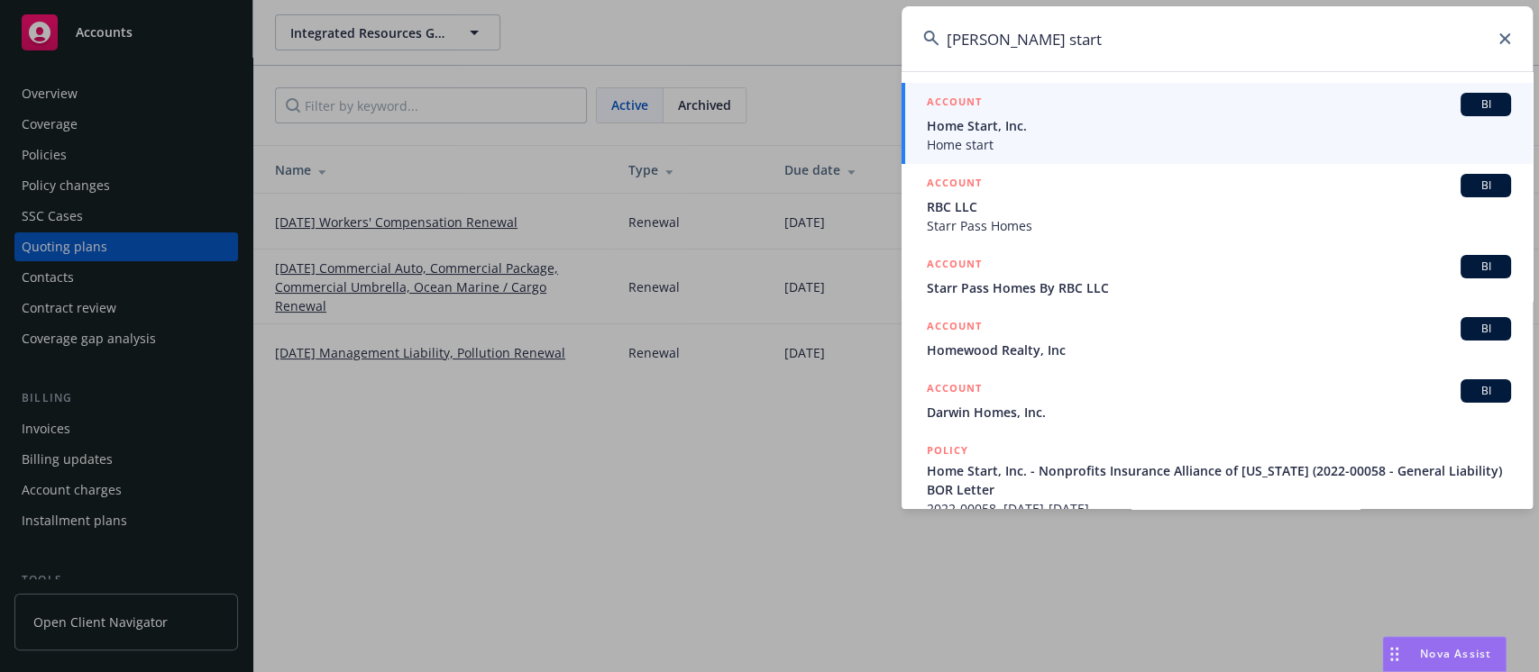
type input "hoem start"
click at [998, 153] on span "Home start" at bounding box center [1219, 144] width 584 height 19
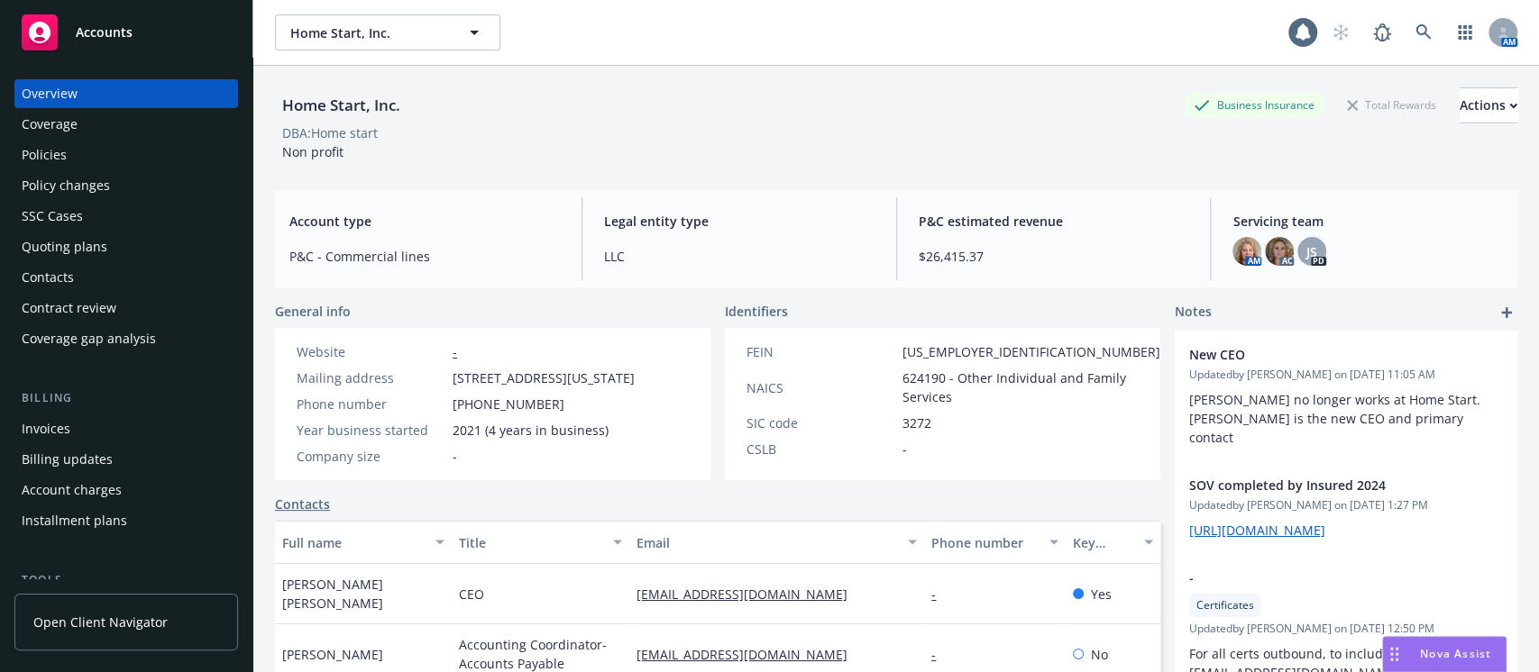
click at [115, 235] on div "Quoting plans" at bounding box center [126, 247] width 209 height 29
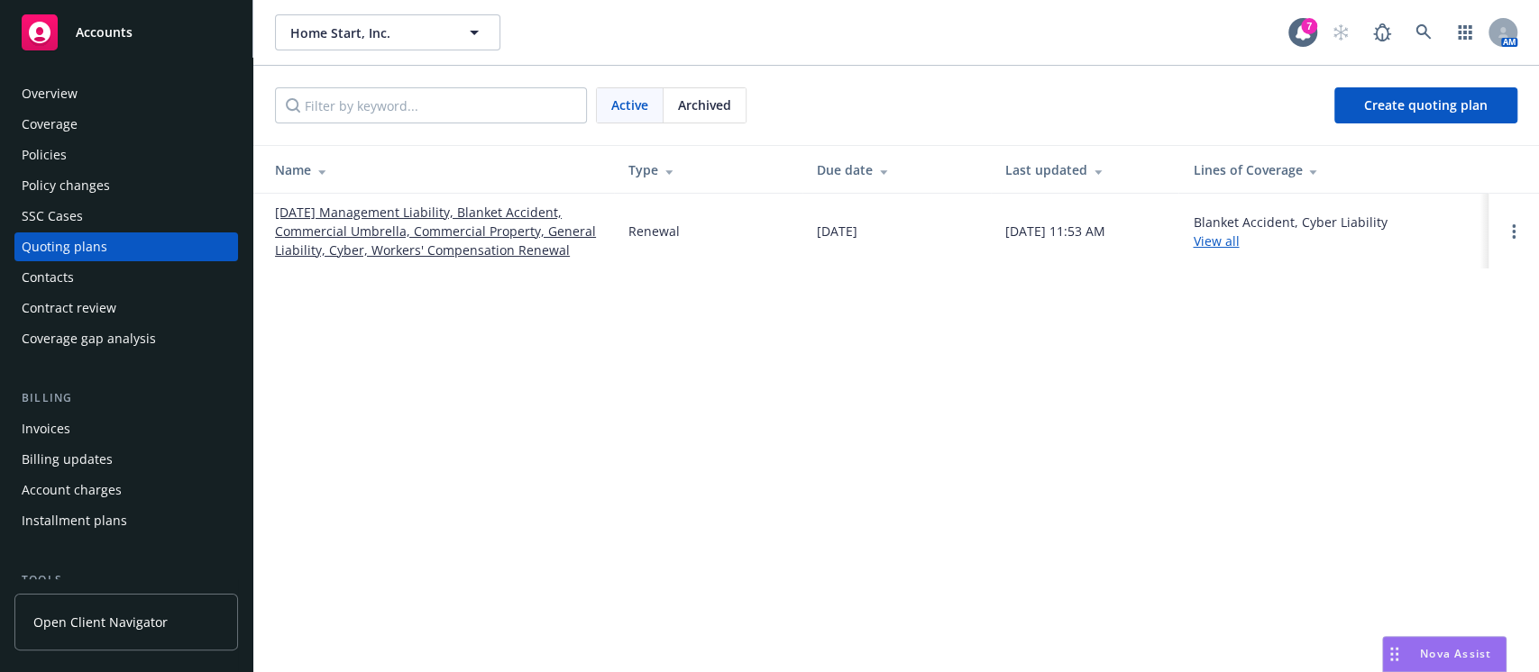
click at [491, 224] on link "[DATE] Management Liability, Blanket Accident, Commercial Umbrella, Commercial …" at bounding box center [437, 231] width 324 height 57
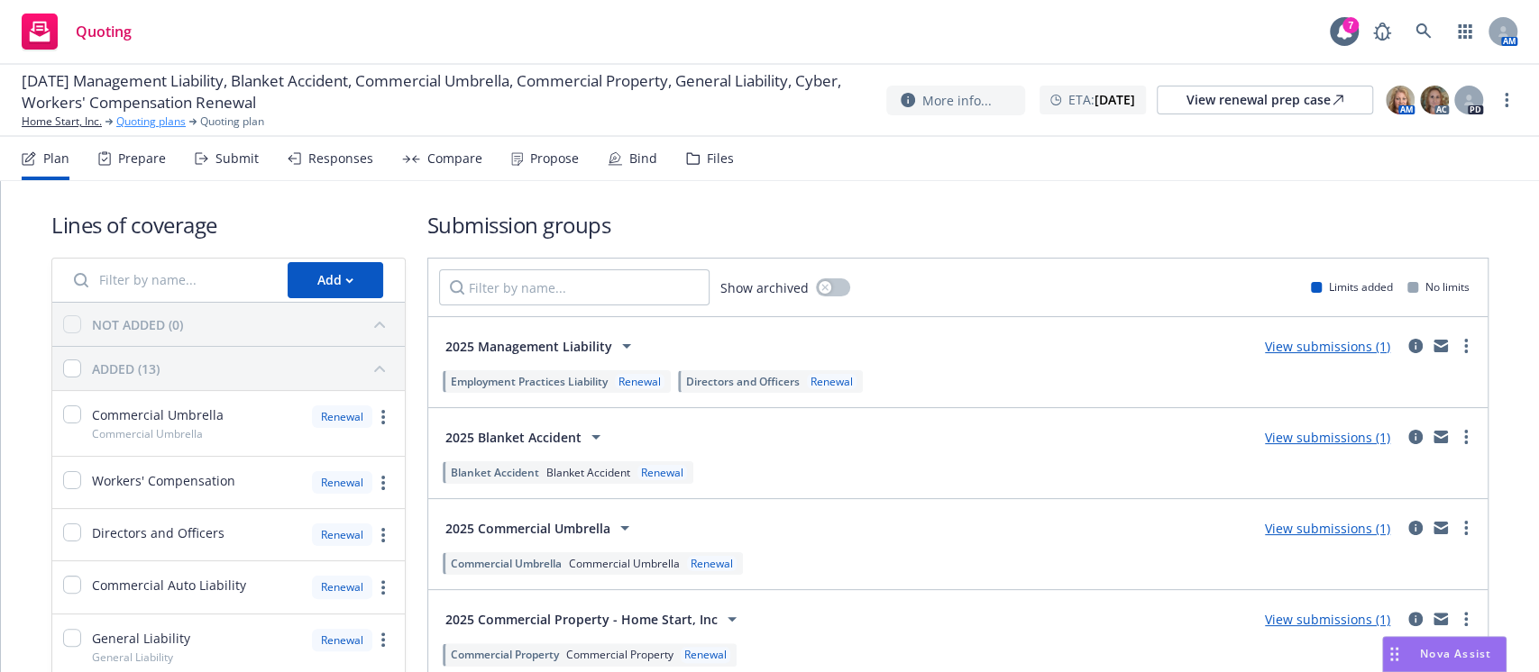
click at [177, 121] on link "Quoting plans" at bounding box center [150, 122] width 69 height 16
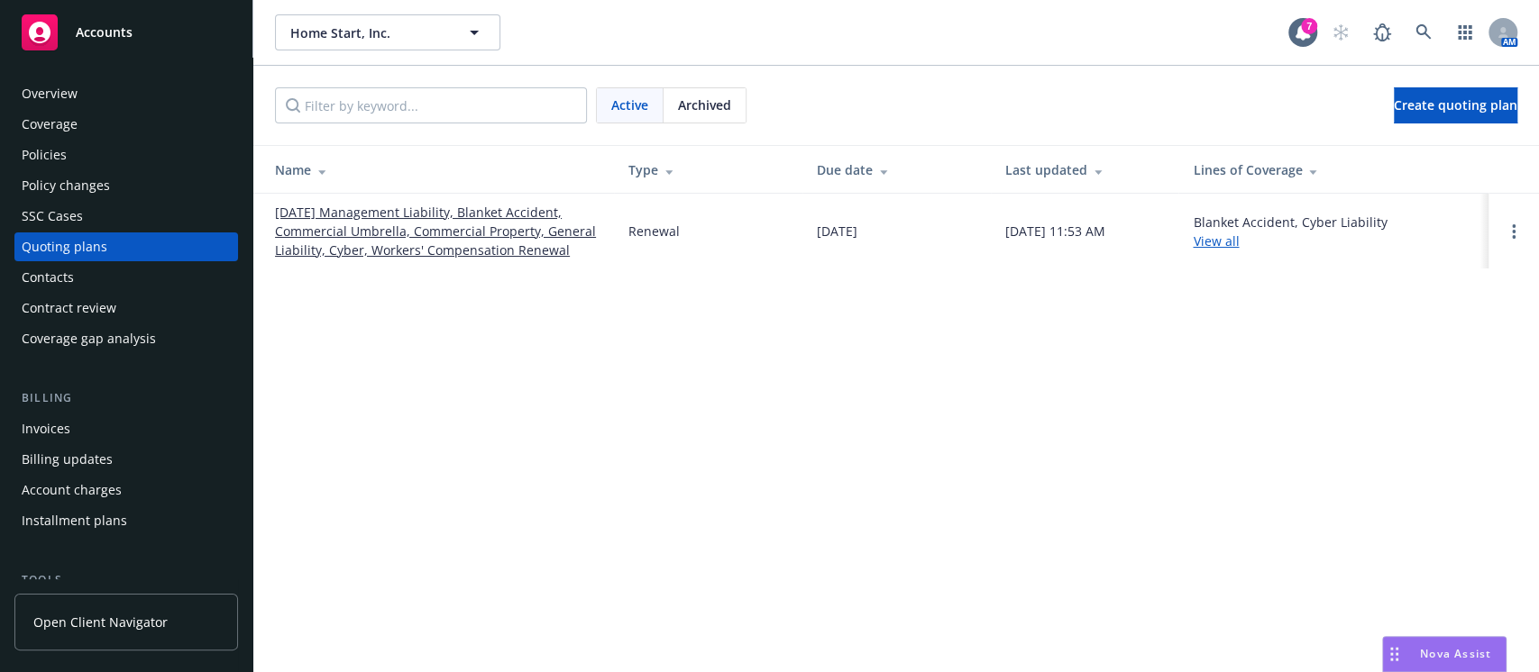
drag, startPoint x: 94, startPoint y: 84, endPoint x: 103, endPoint y: 79, distance: 10.1
click at [94, 85] on div "Overview" at bounding box center [126, 93] width 209 height 29
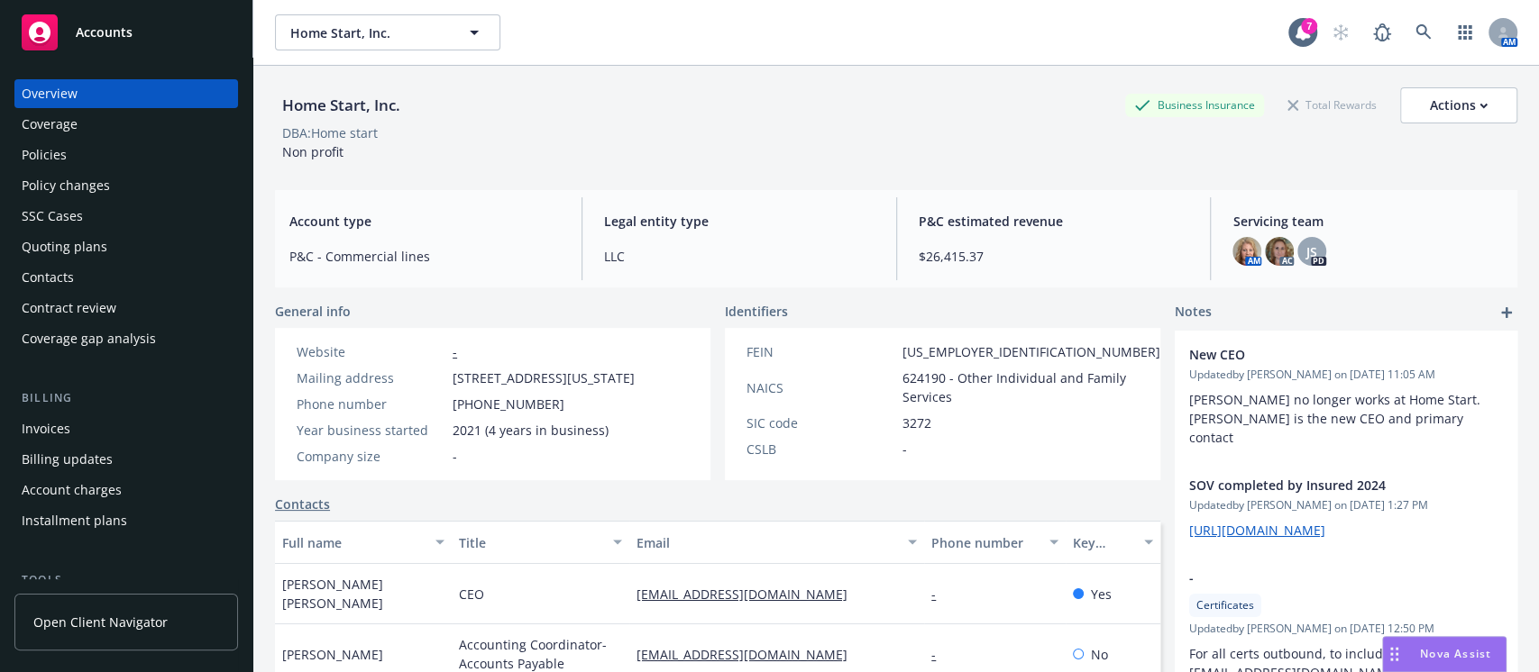
click at [105, 248] on div "Quoting plans" at bounding box center [126, 247] width 209 height 29
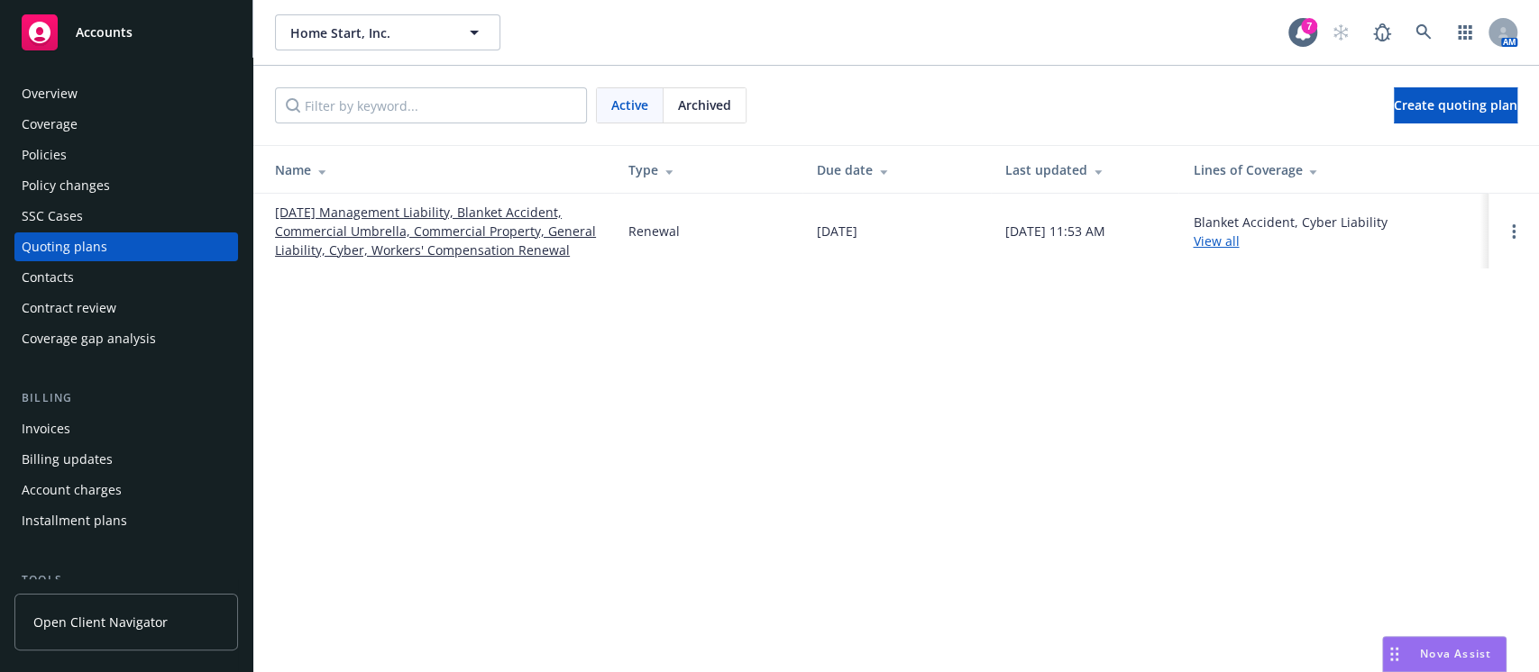
click at [444, 238] on link "11/01/25 Management Liability, Blanket Accident, Commercial Umbrella, Commercia…" at bounding box center [437, 231] width 324 height 57
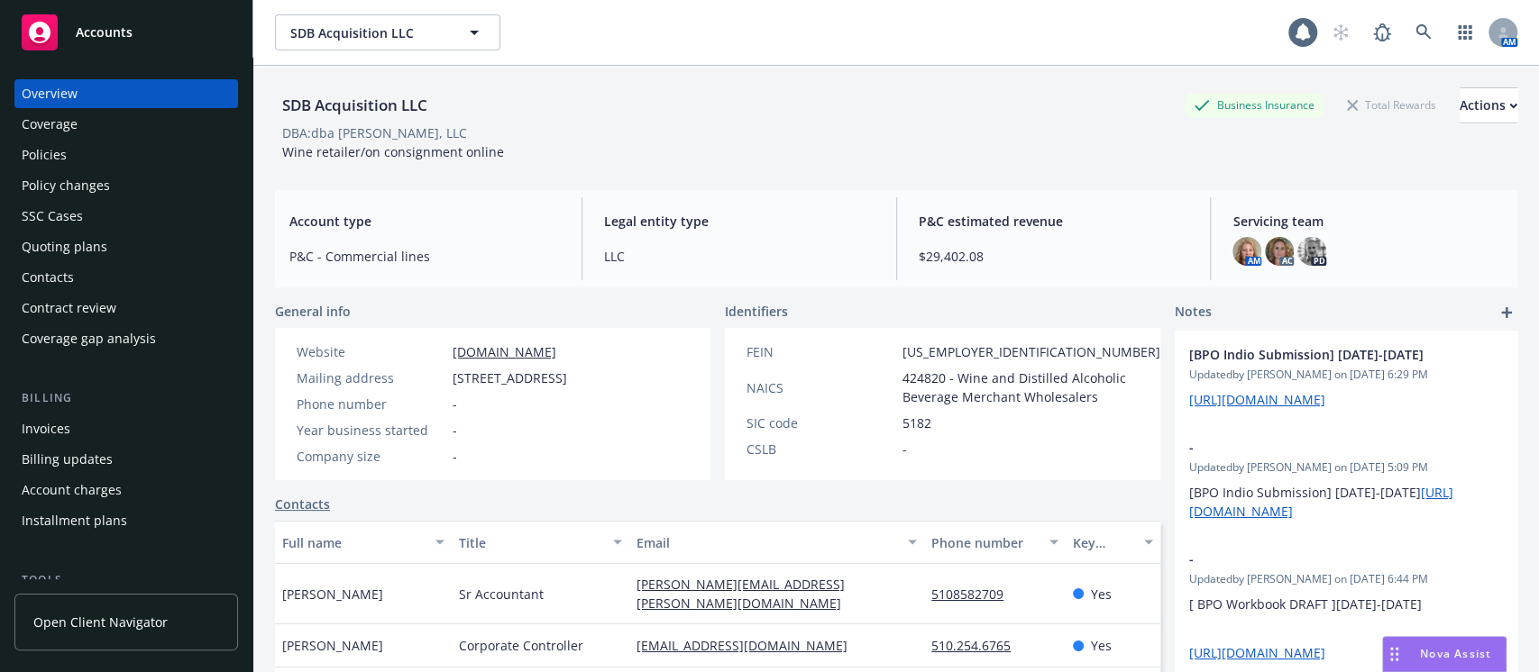
drag, startPoint x: 0, startPoint y: 0, endPoint x: 38, endPoint y: 154, distance: 158.7
click at [36, 154] on div "Policies" at bounding box center [44, 155] width 45 height 29
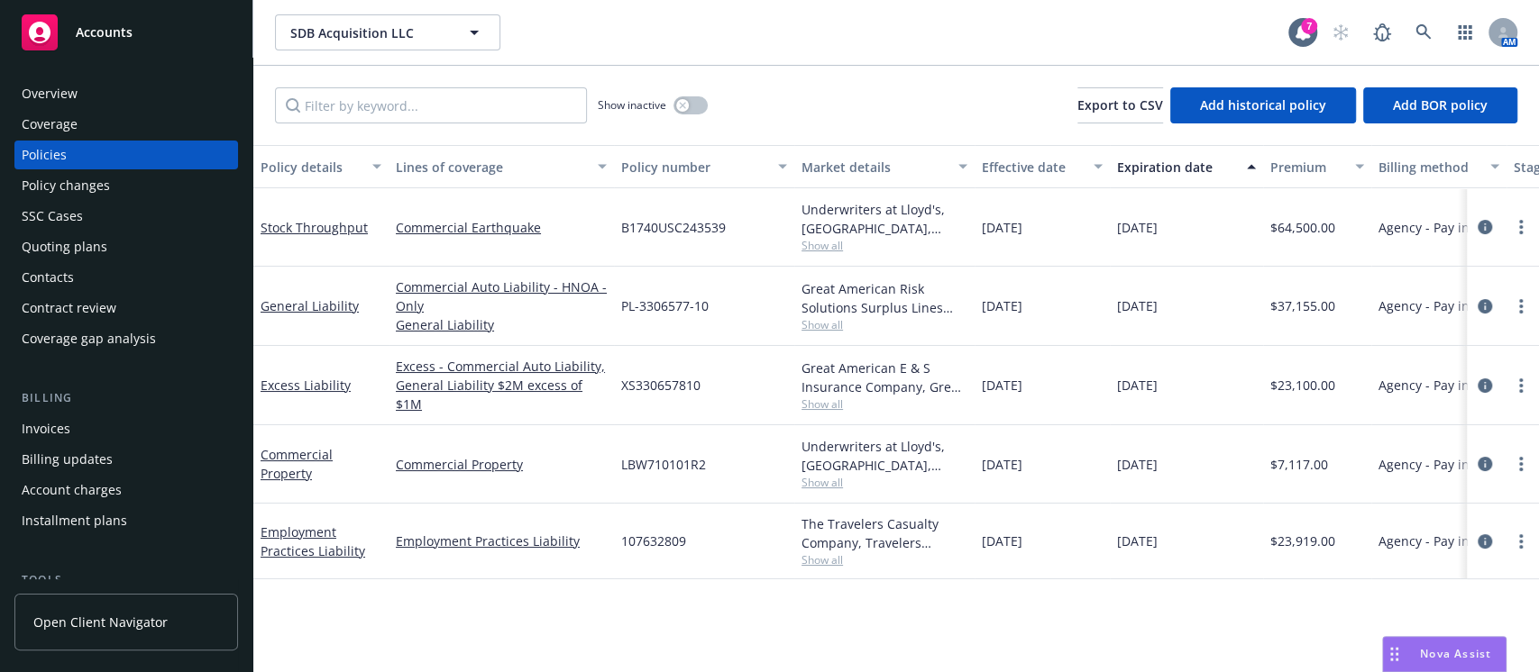
drag, startPoint x: 856, startPoint y: 63, endPoint x: 696, endPoint y: 669, distance: 626.6
click at [856, 65] on div "SDB Acquisition LLC SDB Acquisition LLC 7 AM Show inactive Export to CSV Add hi…" at bounding box center [895, 336] width 1285 height 672
click at [1480, 308] on icon "circleInformation" at bounding box center [1484, 306] width 14 height 14
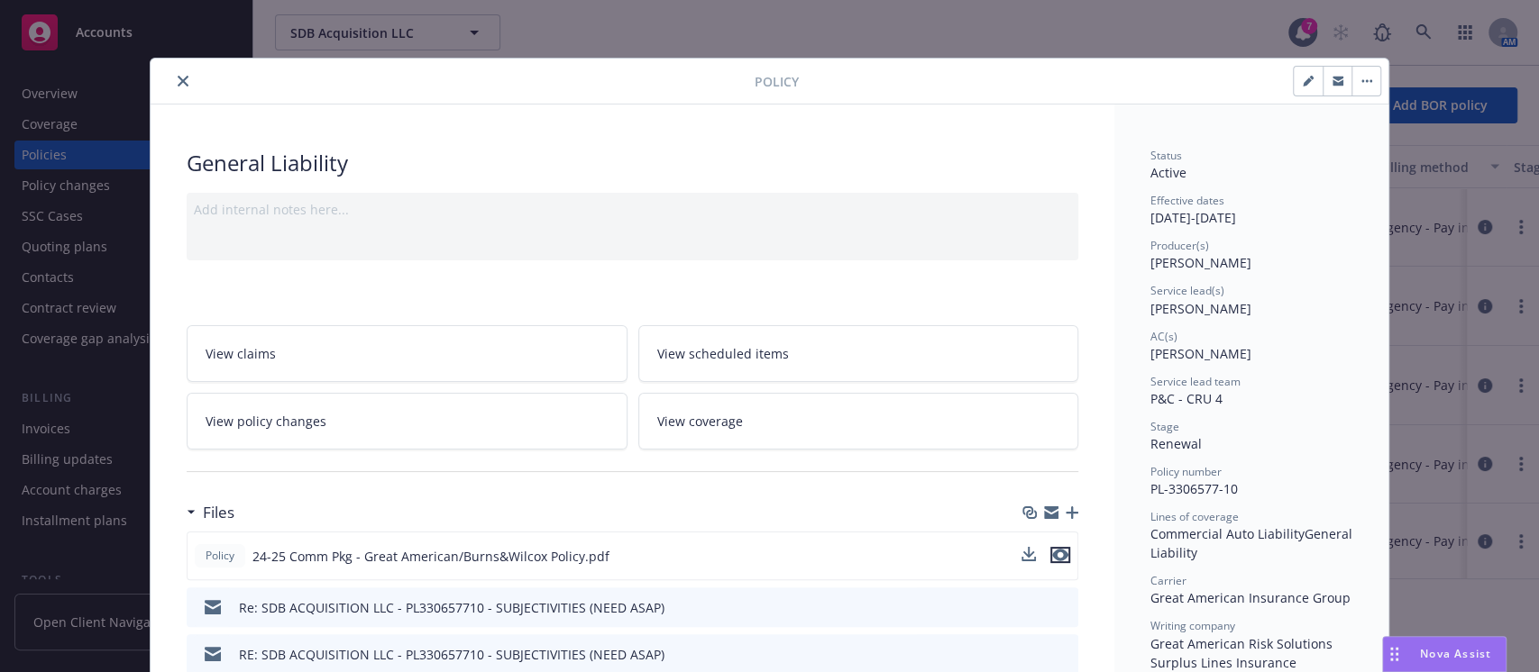
click at [1052, 553] on icon "preview file" at bounding box center [1060, 555] width 16 height 13
click at [1053, 602] on icon "preview file" at bounding box center [1061, 606] width 16 height 13
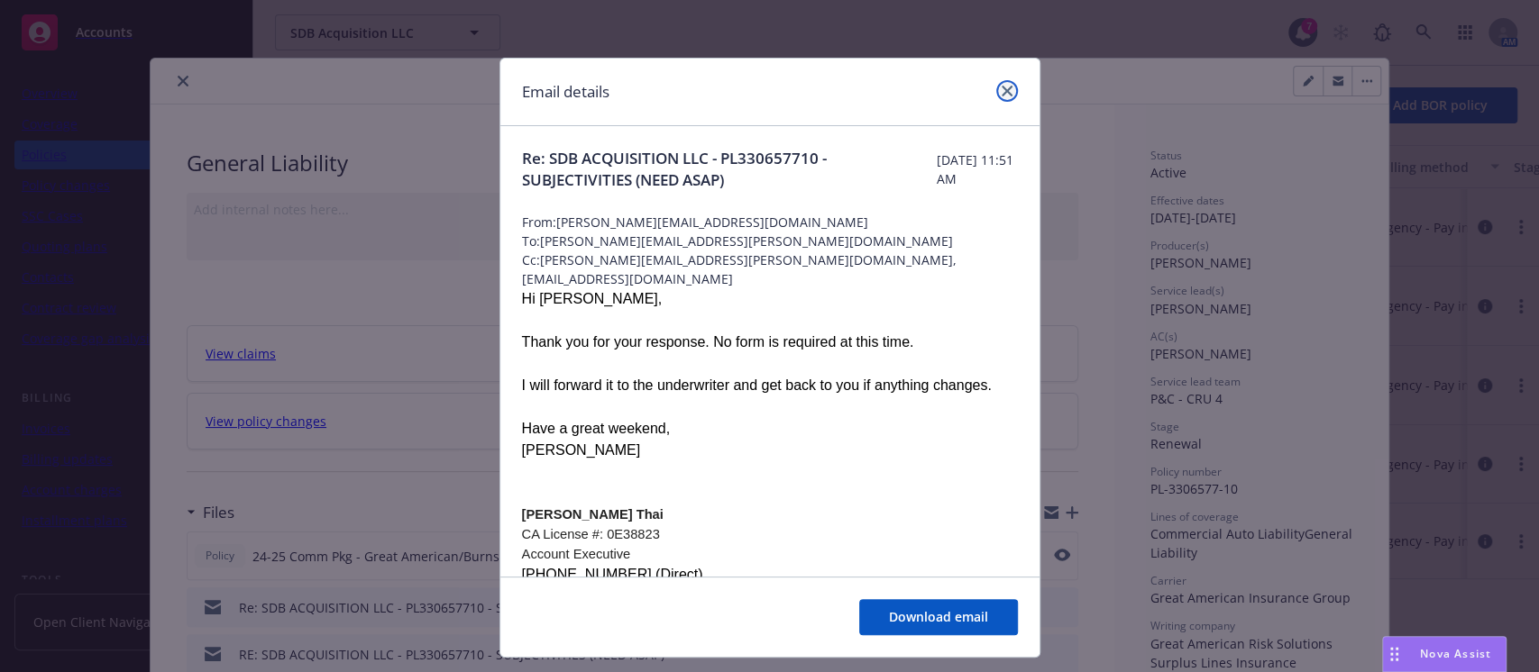
click at [1002, 90] on link "close" at bounding box center [1007, 91] width 22 height 22
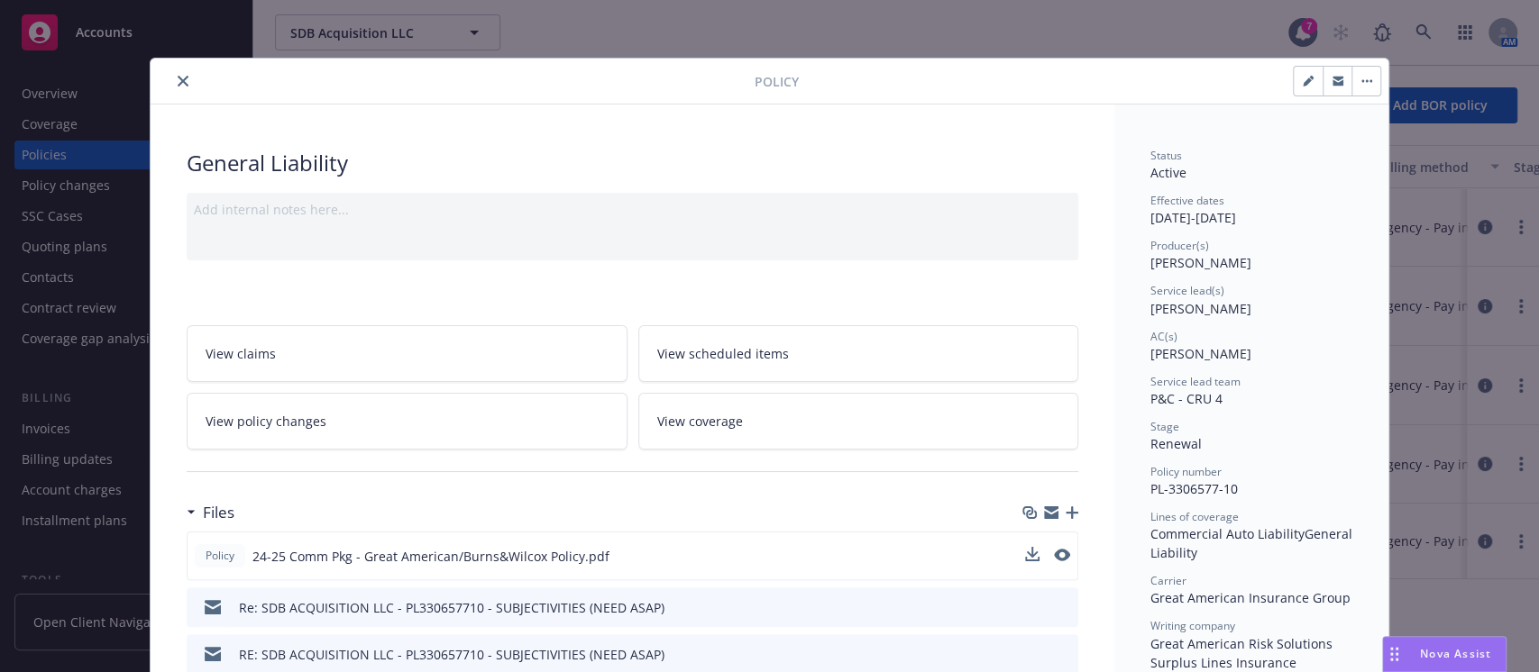
click at [177, 73] on button "close" at bounding box center [183, 81] width 22 height 22
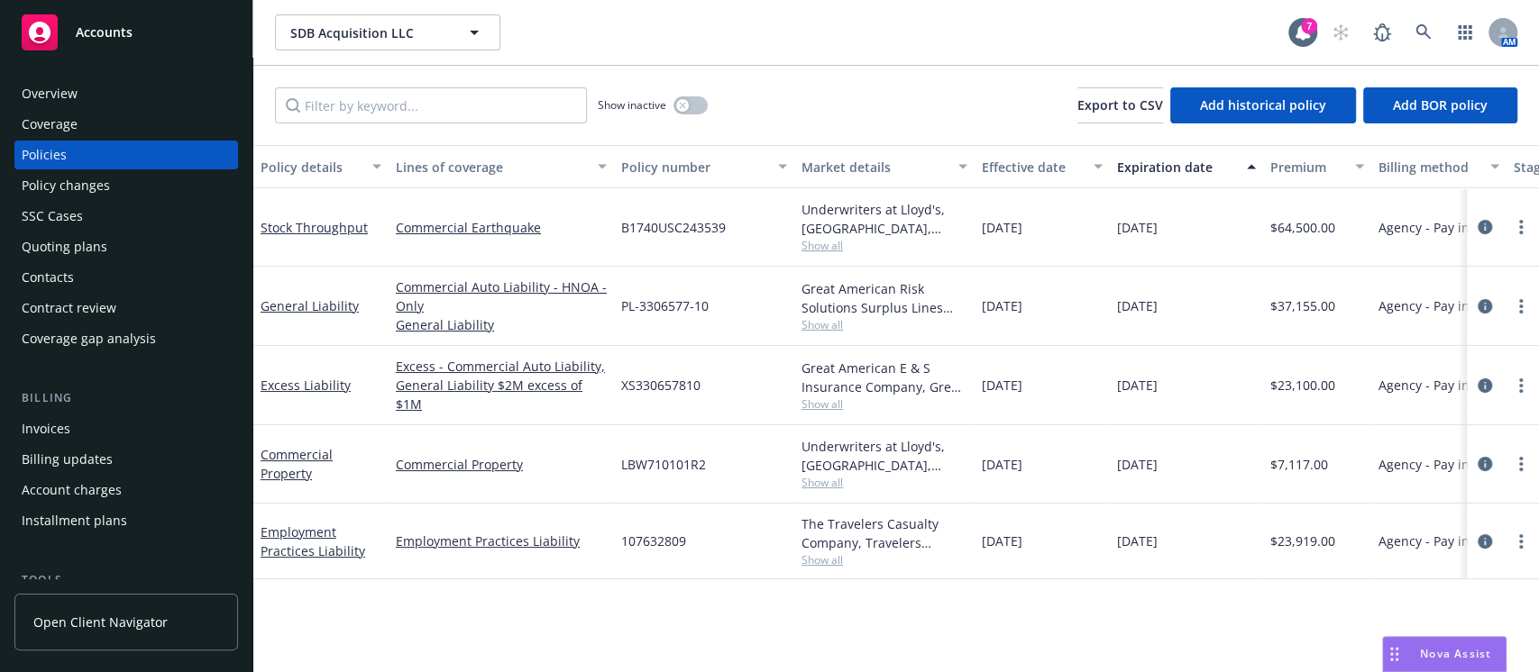
click at [112, 251] on div "Quoting plans" at bounding box center [126, 247] width 209 height 29
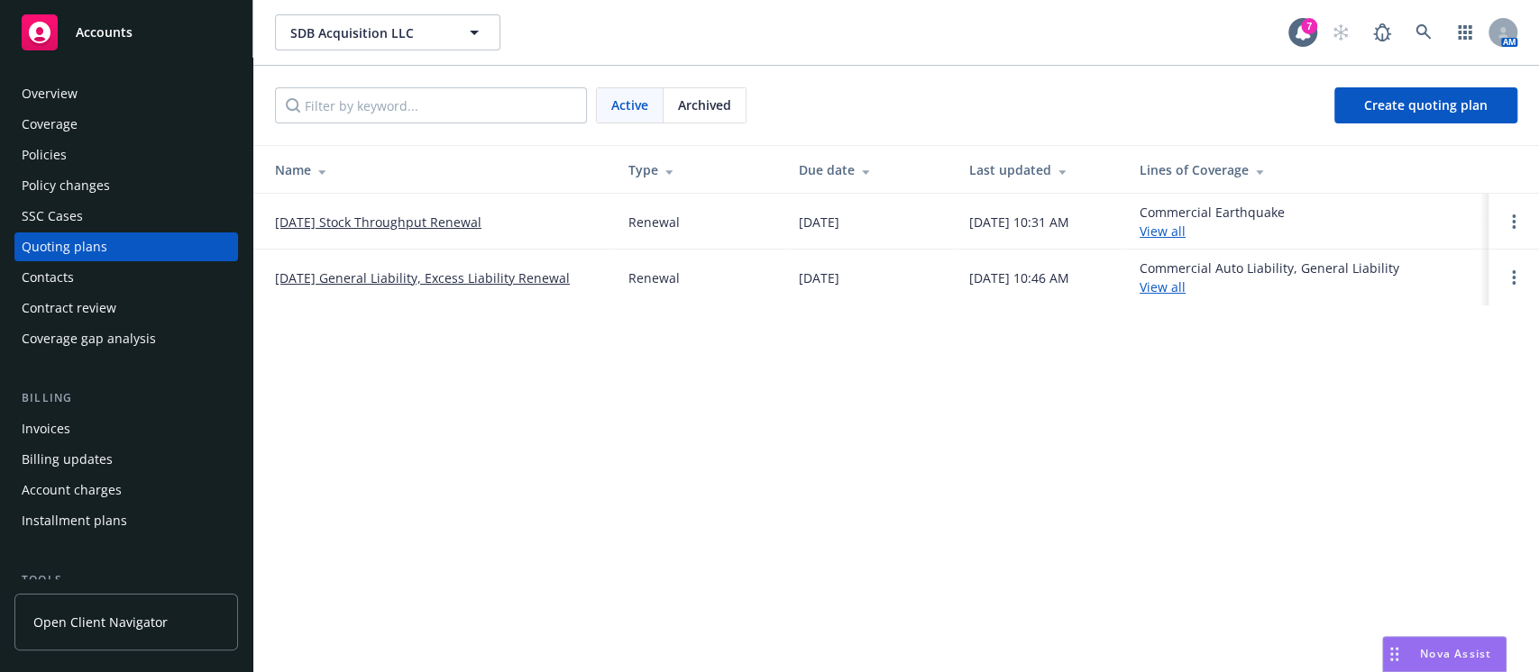
click at [368, 278] on link "[DATE] General Liability, Excess Liability Renewal" at bounding box center [422, 278] width 295 height 19
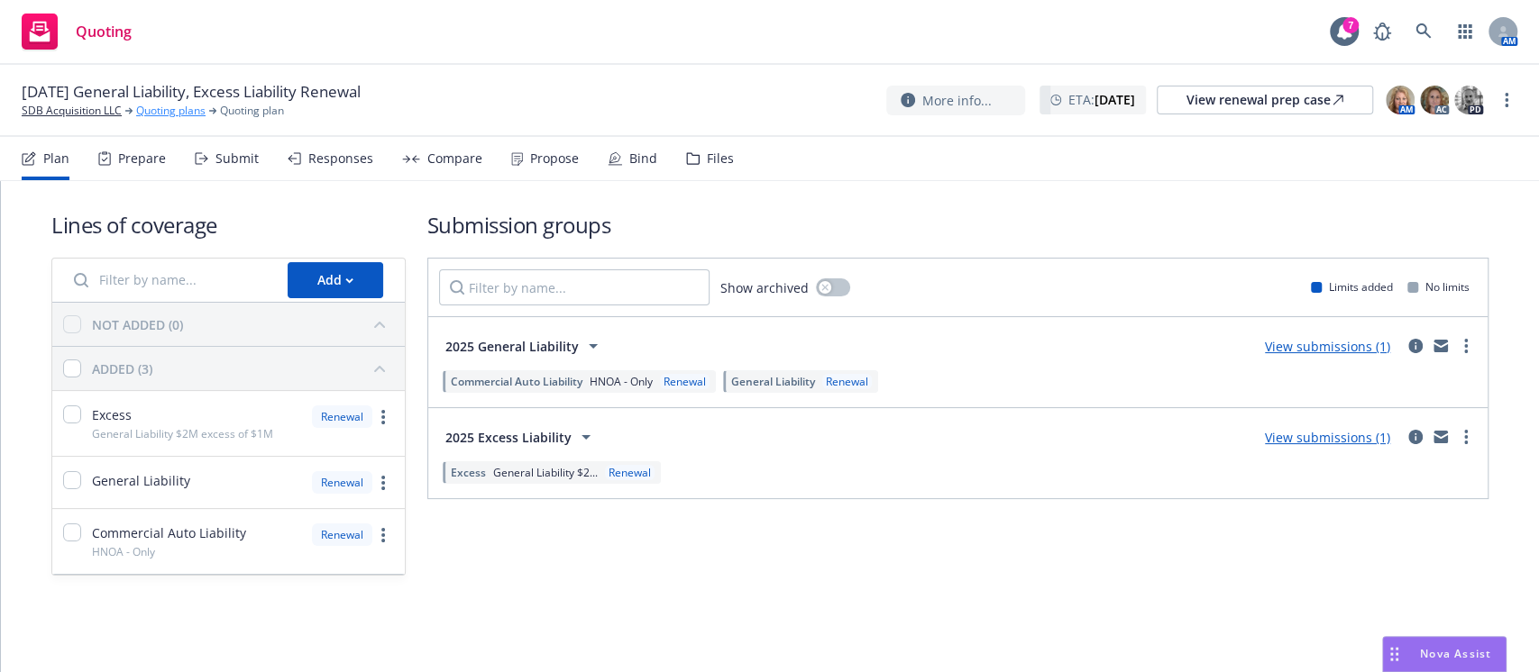
click at [172, 113] on link "Quoting plans" at bounding box center [170, 111] width 69 height 16
